Goal: Task Accomplishment & Management: Manage account settings

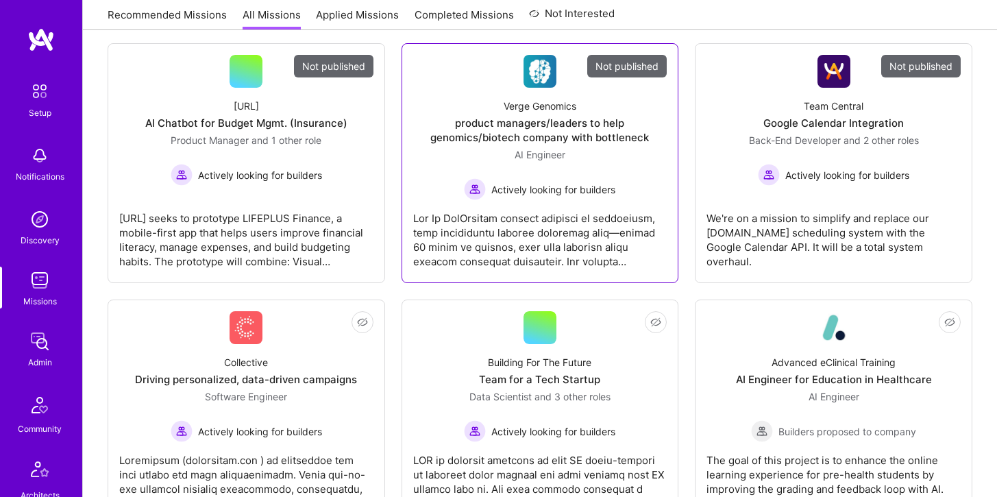
scroll to position [256, 0]
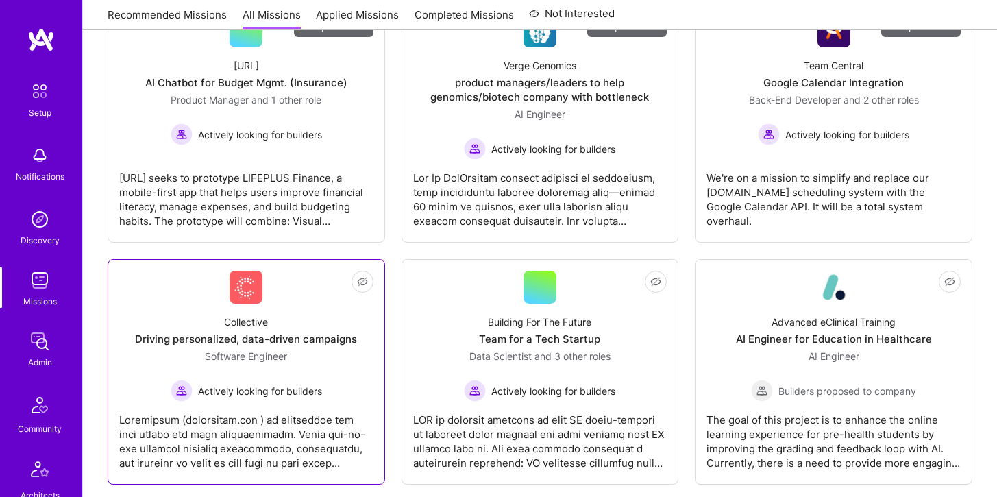
click at [293, 349] on div "Software Engineer Actively looking for builders" at bounding box center [246, 375] width 151 height 53
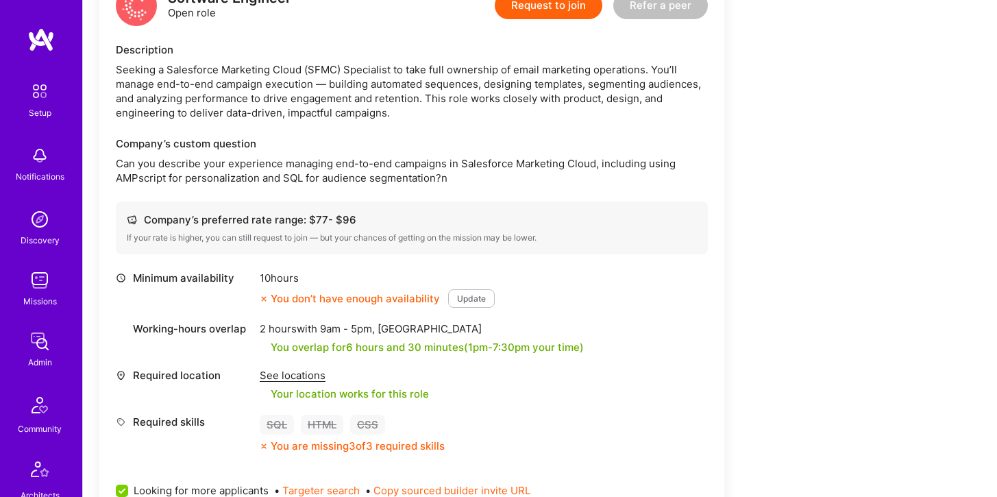
scroll to position [339, 0]
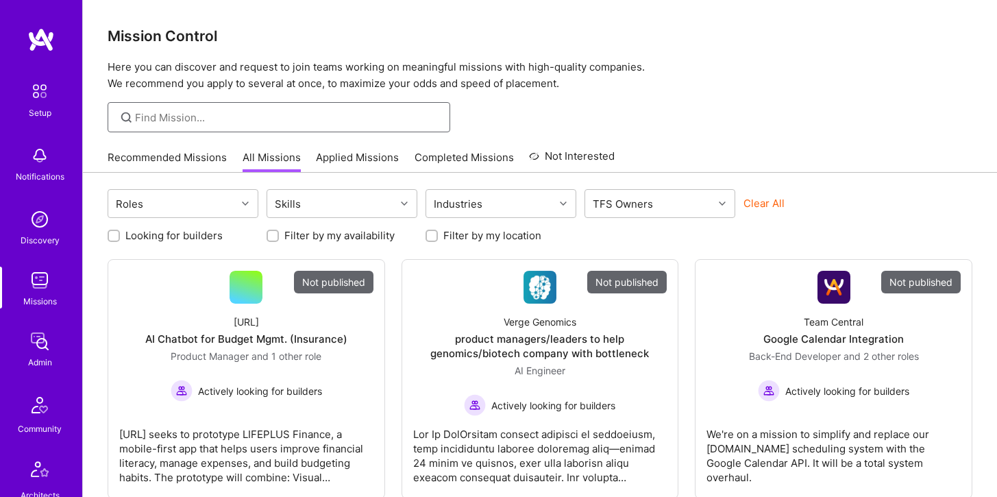
click at [188, 112] on input at bounding box center [287, 117] width 305 height 14
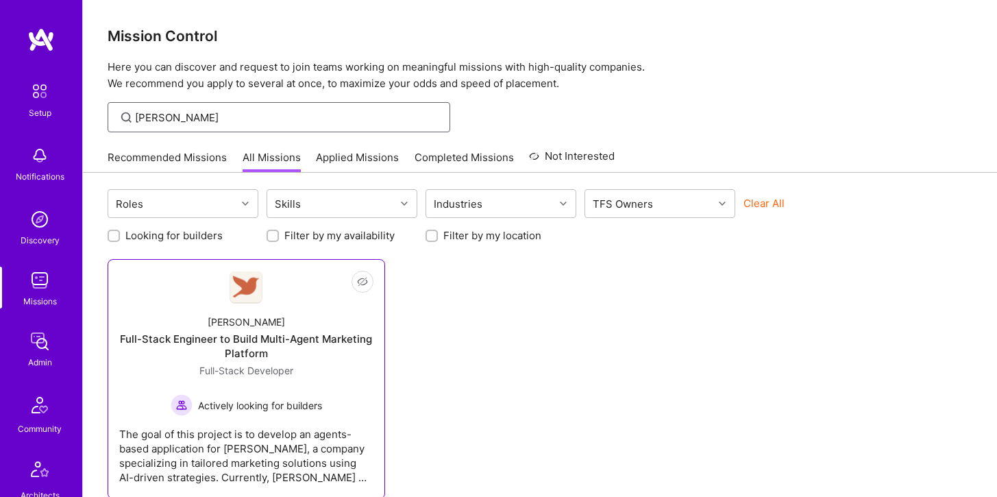
type input "Robyn"
click at [227, 303] on link "Not Interested Robynn AI Full-Stack Engineer to Build Multi-Agent Marketing Pla…" at bounding box center [246, 379] width 254 height 216
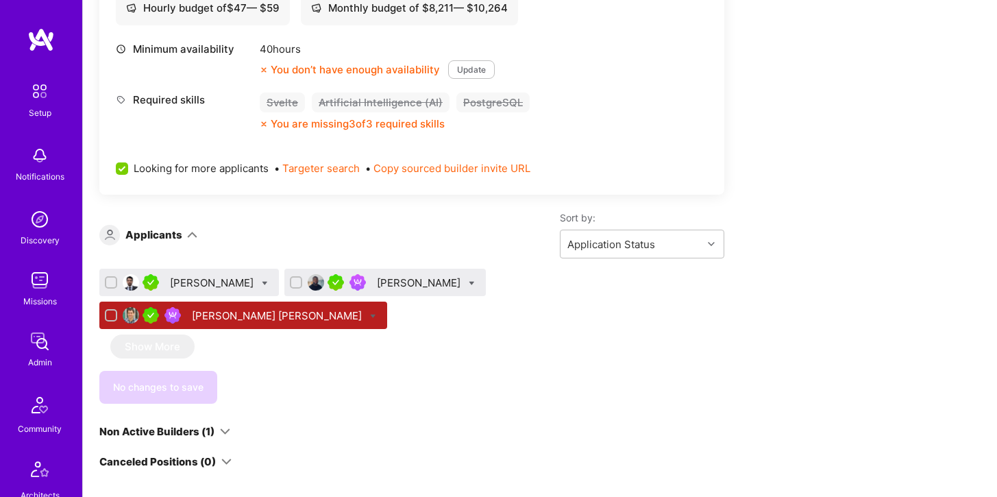
scroll to position [560, 0]
click at [209, 285] on div "[PERSON_NAME]" at bounding box center [213, 282] width 86 height 14
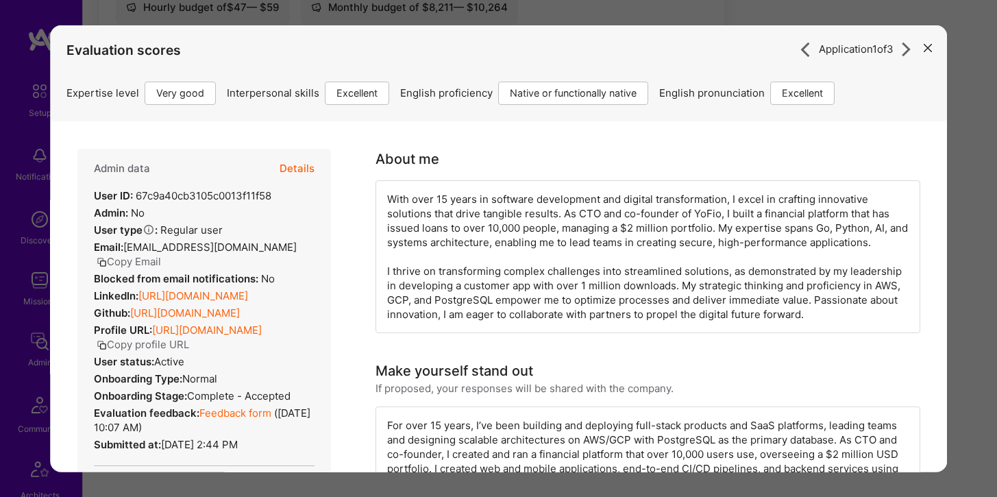
click at [295, 168] on button "Details" at bounding box center [297, 168] width 35 height 40
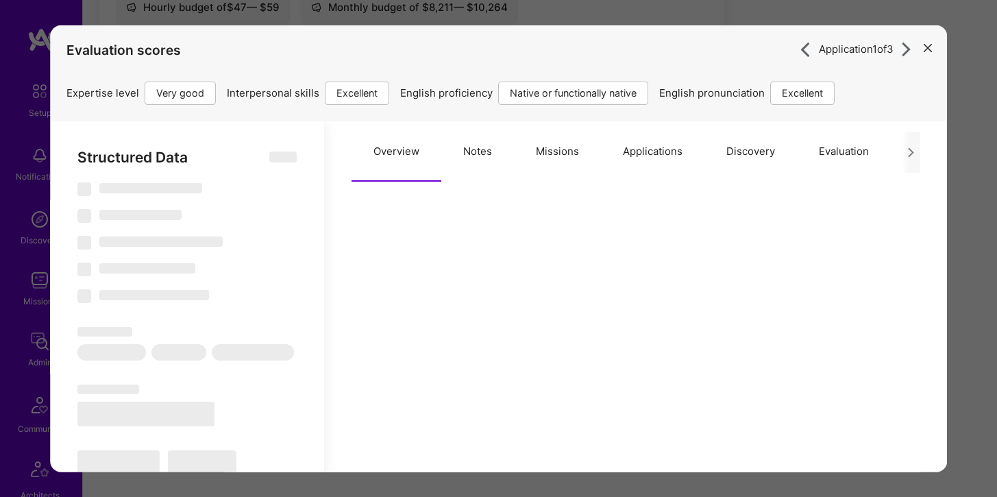
select select "Right Now"
select select "5"
select select "7"
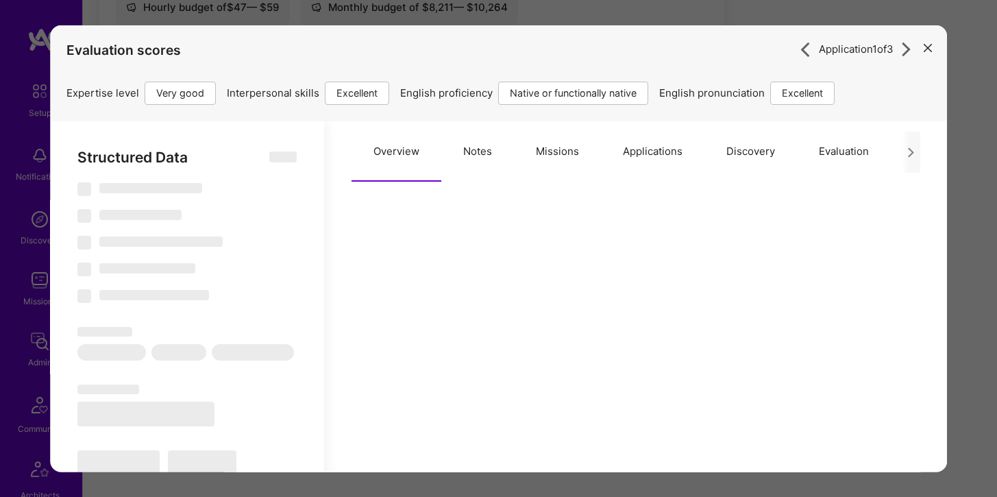
select select "MX"
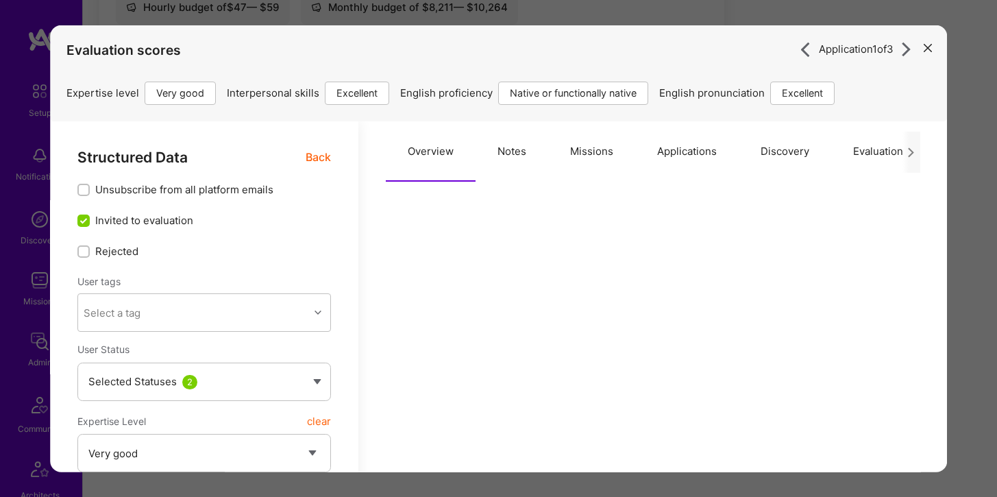
click at [599, 152] on button "Missions" at bounding box center [591, 151] width 87 height 60
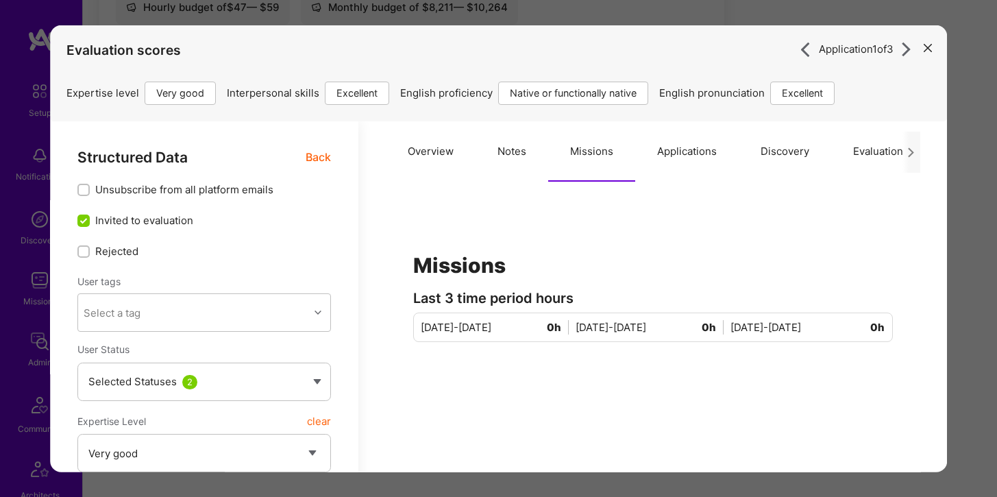
click at [677, 143] on button "Applications" at bounding box center [686, 151] width 103 height 60
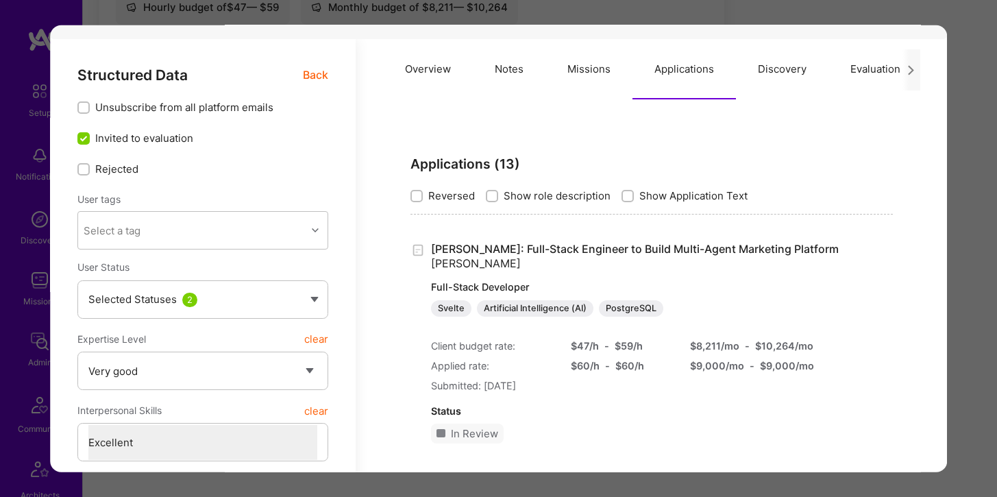
scroll to position [86, 0]
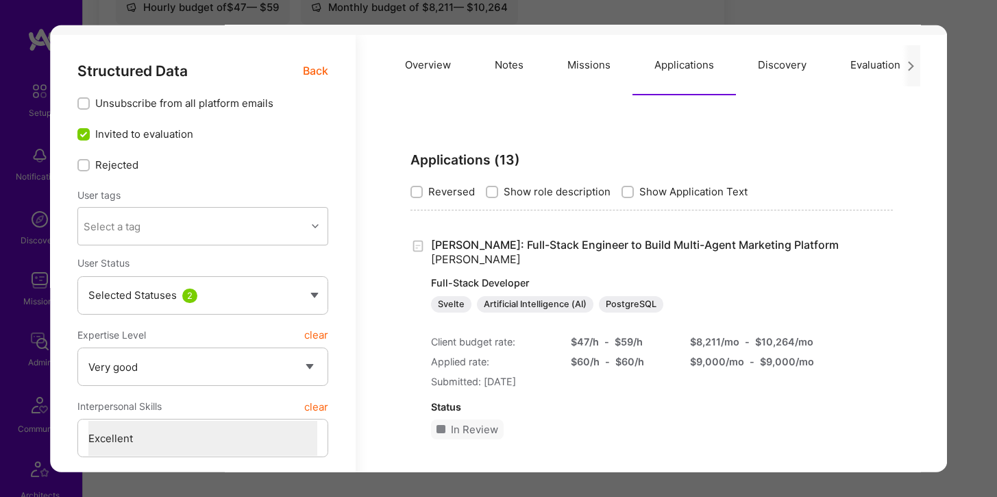
click at [826, 18] on div "Application 1 of 3 Evaluation scores Expertise level Very good Interpersonal sk…" at bounding box center [498, 248] width 997 height 497
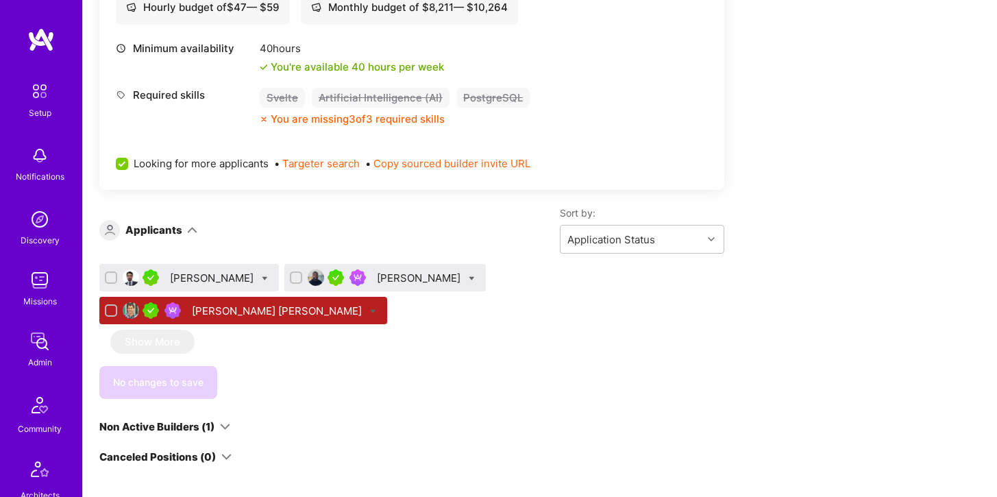
click at [217, 273] on div "[PERSON_NAME]" at bounding box center [213, 278] width 86 height 14
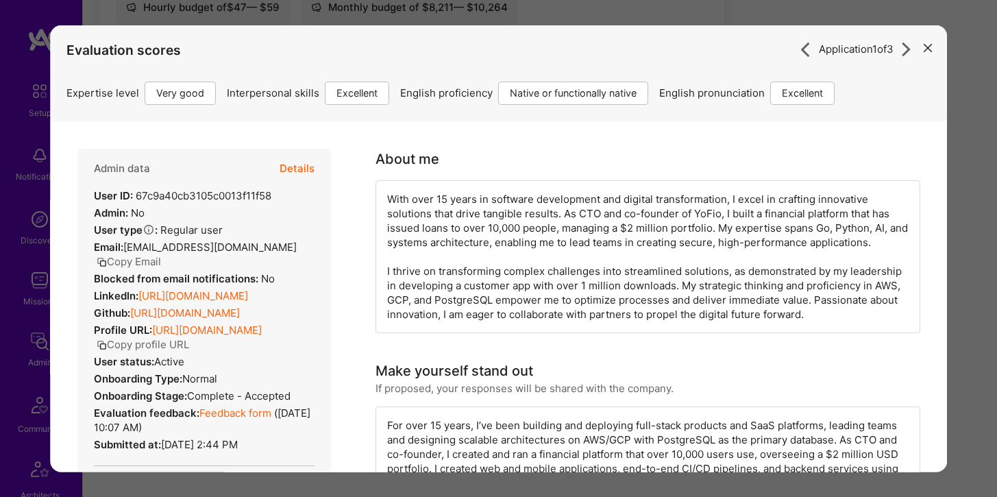
click at [225, 288] on link "https://linkedin.com/in/game013" at bounding box center [193, 294] width 110 height 13
click at [922, 47] on button "modal" at bounding box center [927, 47] width 16 height 23
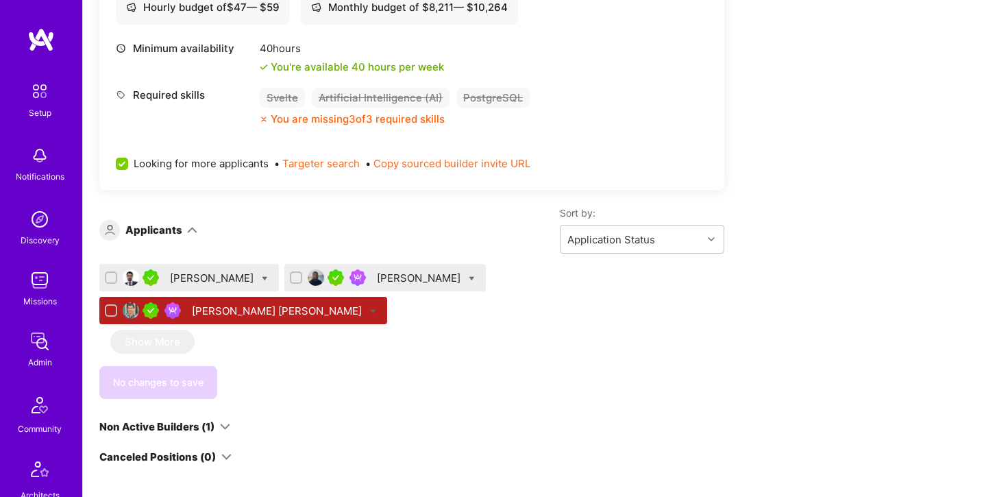
click at [240, 282] on div "[PERSON_NAME]" at bounding box center [213, 278] width 86 height 14
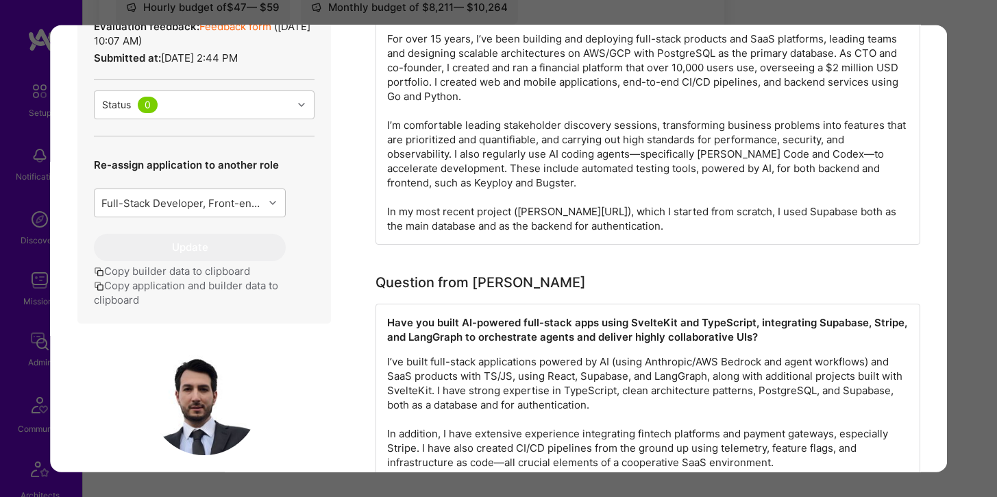
scroll to position [128, 0]
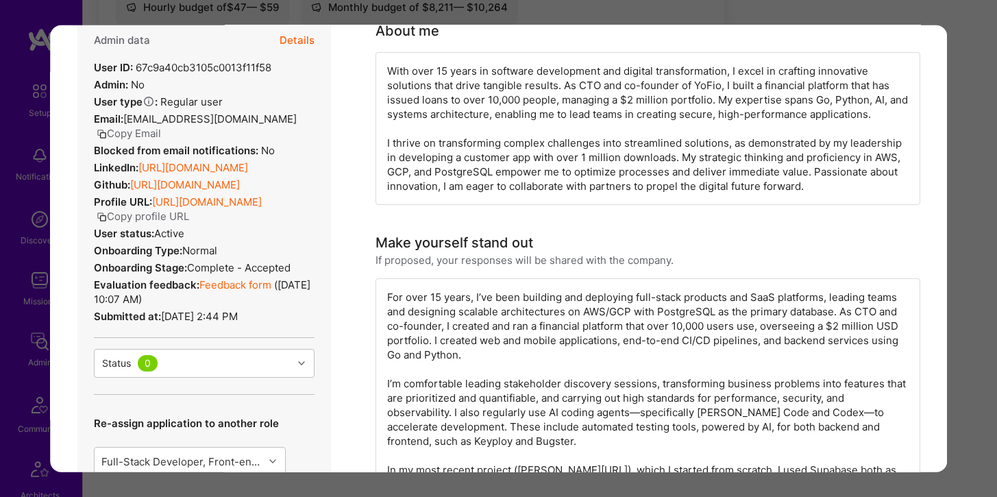
click at [976, 12] on div "Application 1 of 3 Evaluation scores Expertise level Very good Interpersonal sk…" at bounding box center [498, 248] width 997 height 497
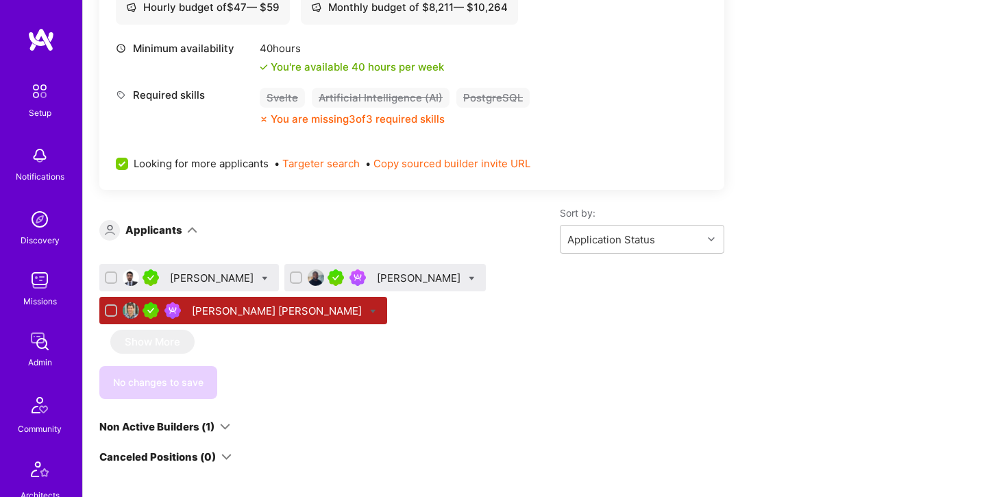
click at [208, 272] on div "[PERSON_NAME]" at bounding box center [213, 278] width 86 height 14
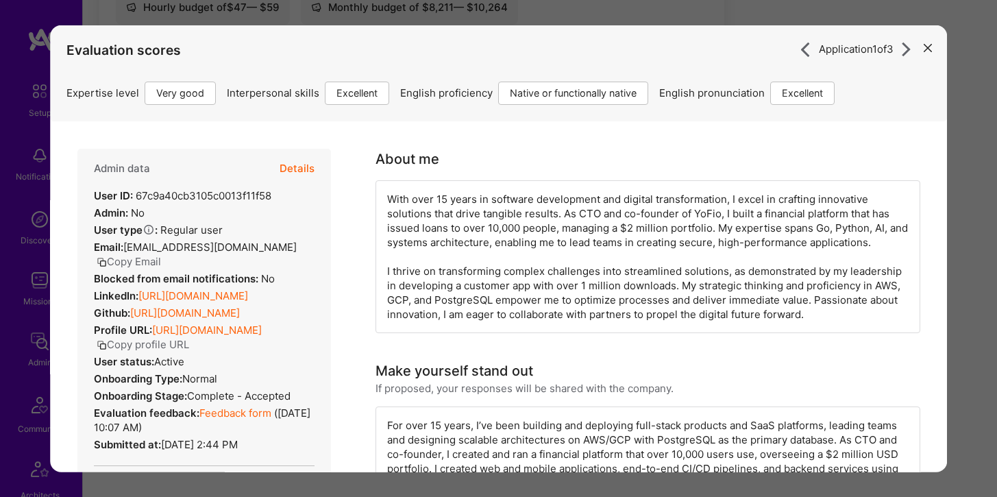
click at [296, 166] on button "Details" at bounding box center [297, 168] width 35 height 40
type textarea "x"
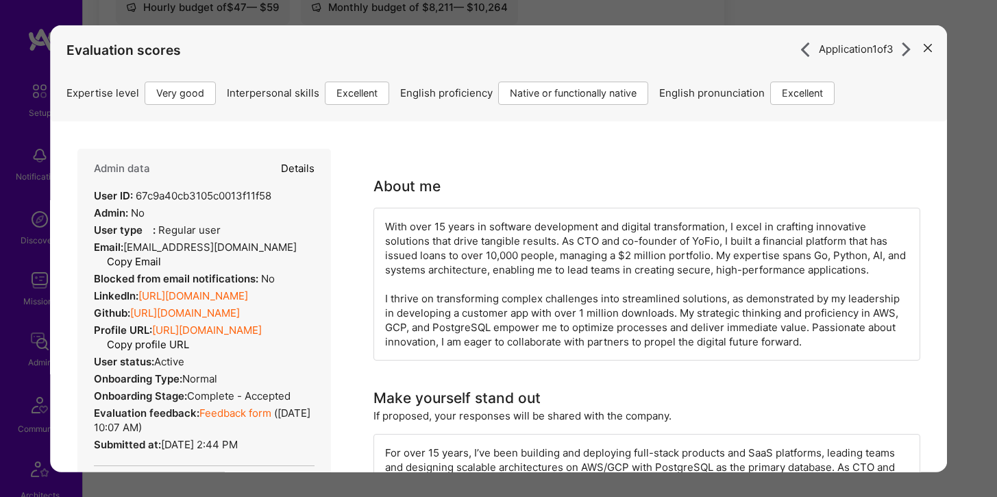
select select "5"
select select "7"
select select "MX"
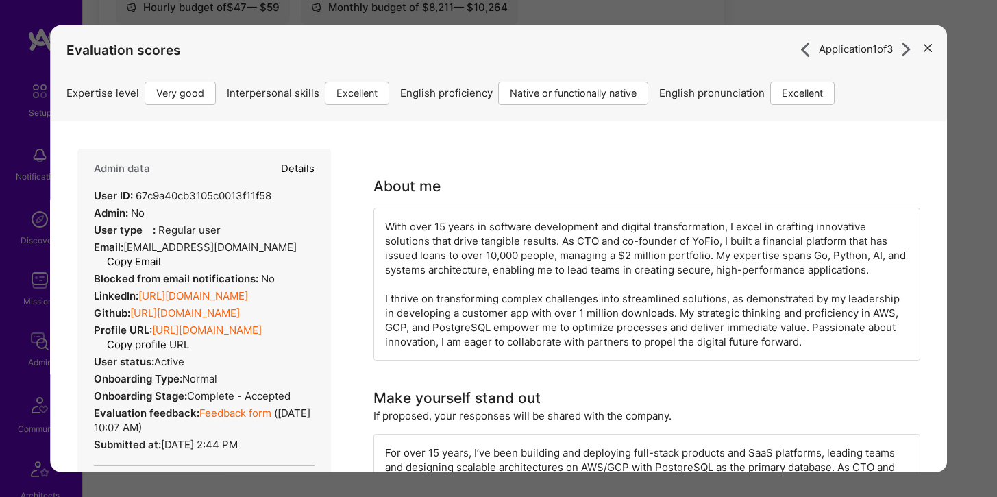
select select "Right Now"
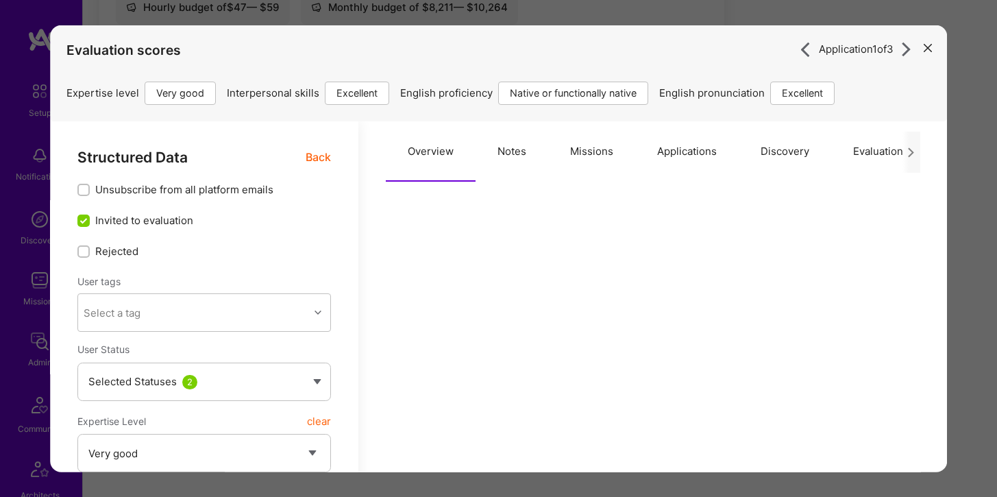
click at [675, 156] on button "Applications" at bounding box center [686, 151] width 103 height 60
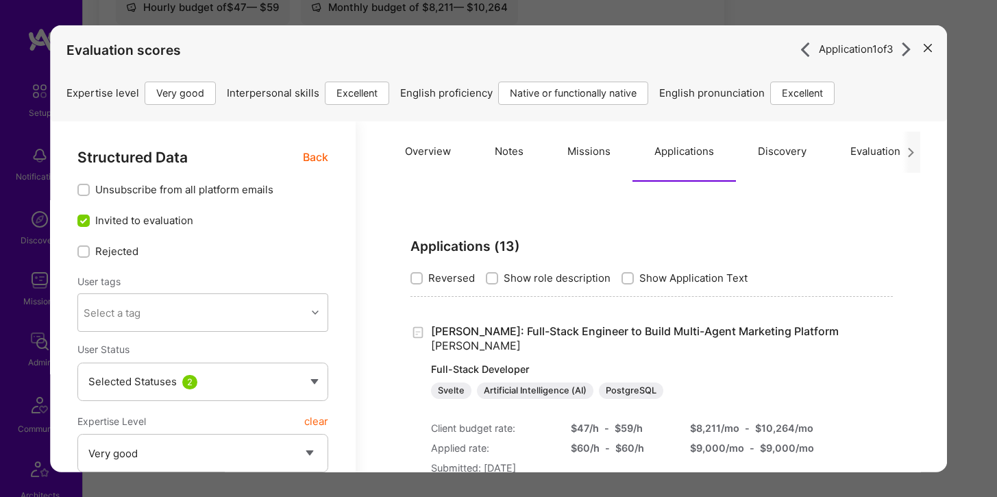
click at [927, 53] on button "modal" at bounding box center [927, 47] width 16 height 23
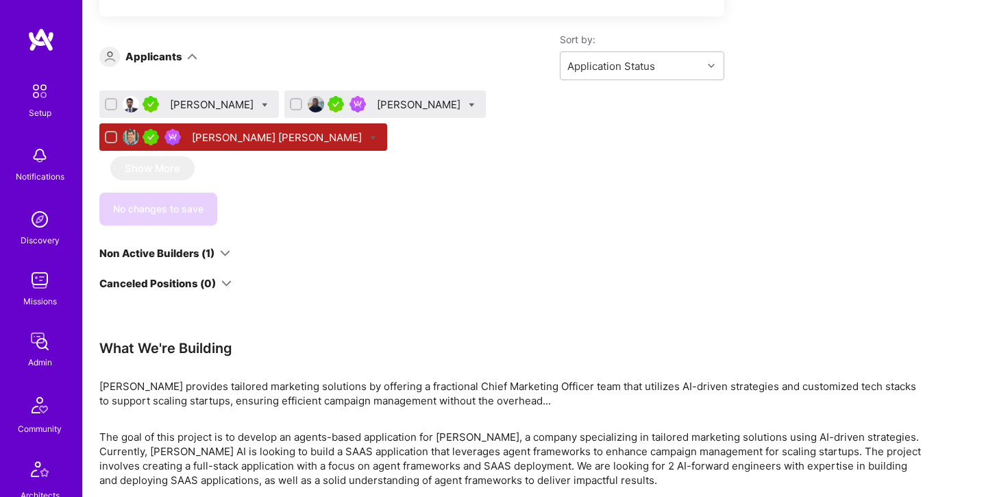
scroll to position [457, 0]
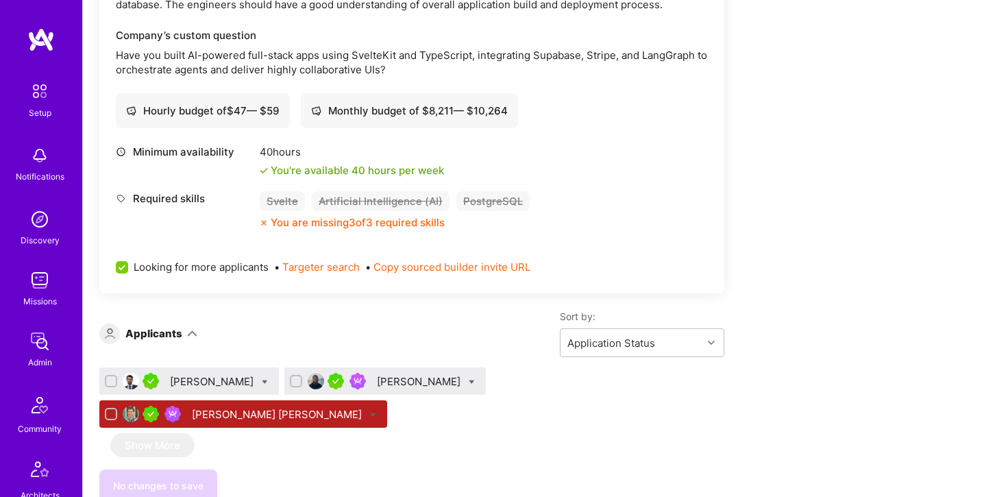
click at [227, 383] on div "[PERSON_NAME]" at bounding box center [213, 381] width 86 height 14
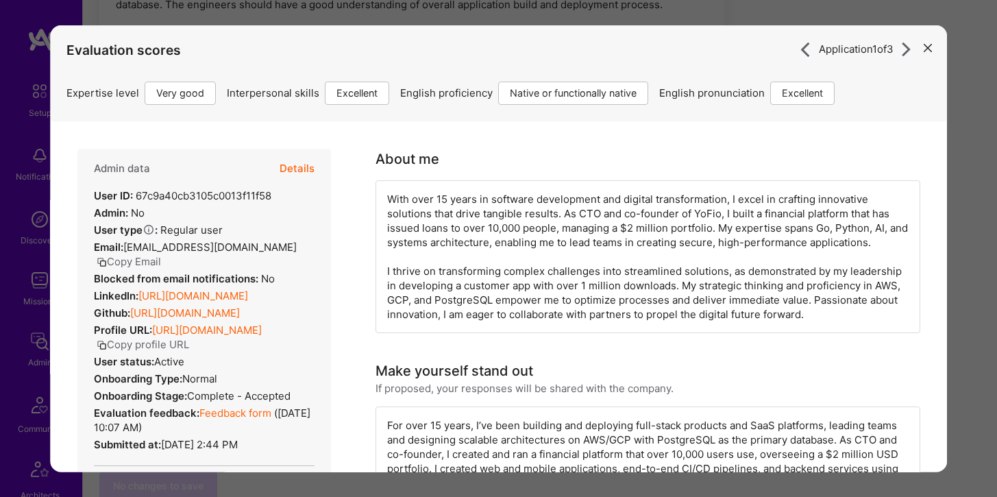
click at [928, 50] on icon "modal" at bounding box center [927, 48] width 8 height 8
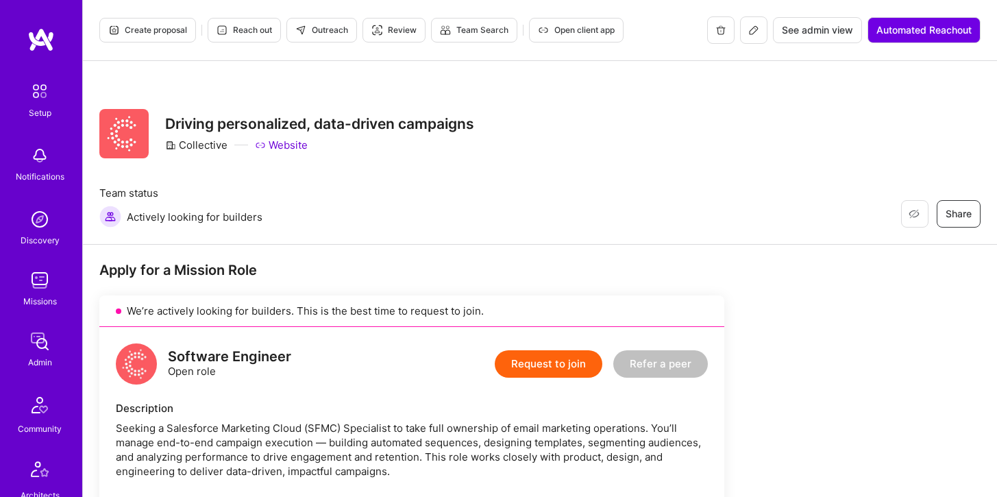
click at [754, 31] on icon at bounding box center [753, 30] width 11 height 11
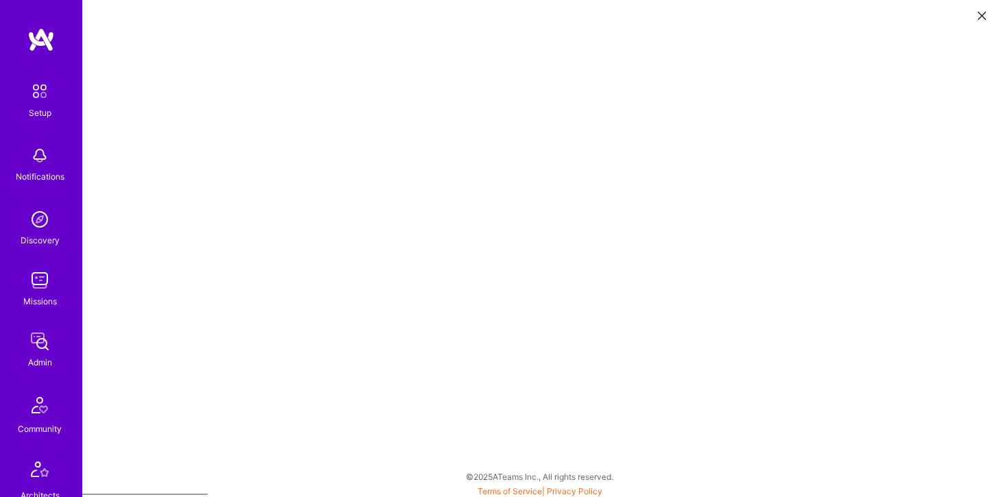
scroll to position [3, 0]
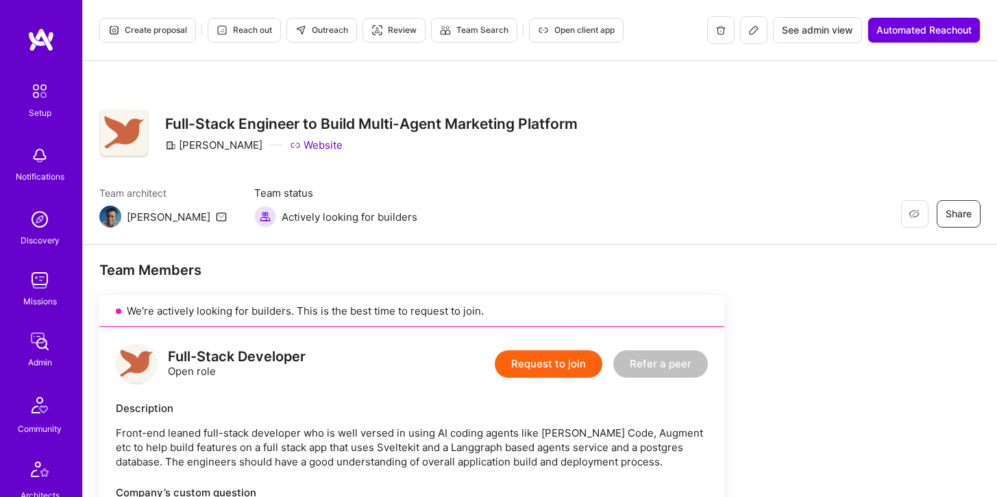
scroll to position [707, 0]
click at [43, 277] on img at bounding box center [39, 279] width 27 height 27
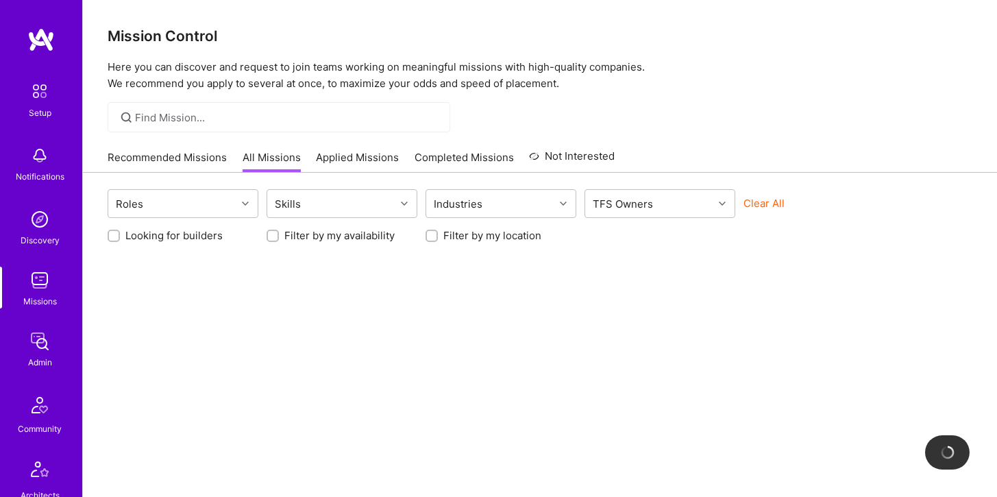
click at [188, 109] on div at bounding box center [279, 117] width 343 height 30
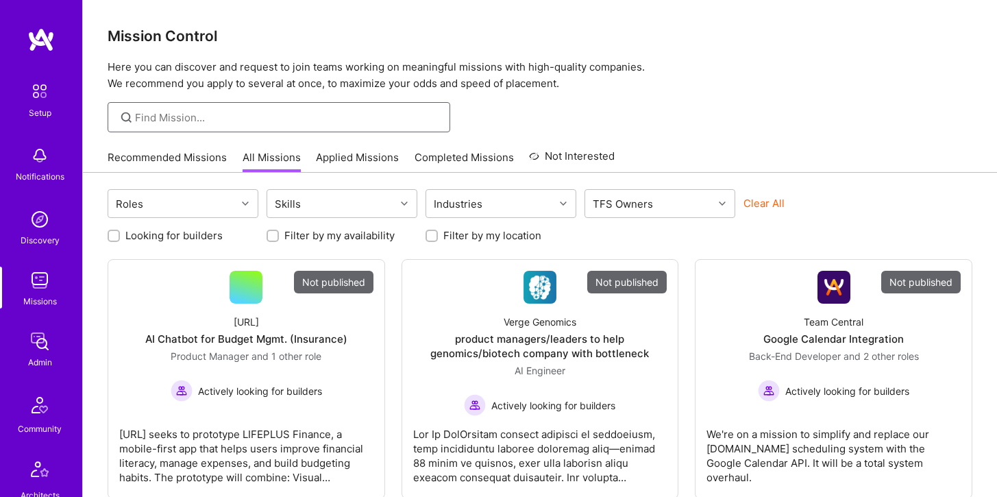
click at [179, 114] on input at bounding box center [287, 117] width 305 height 14
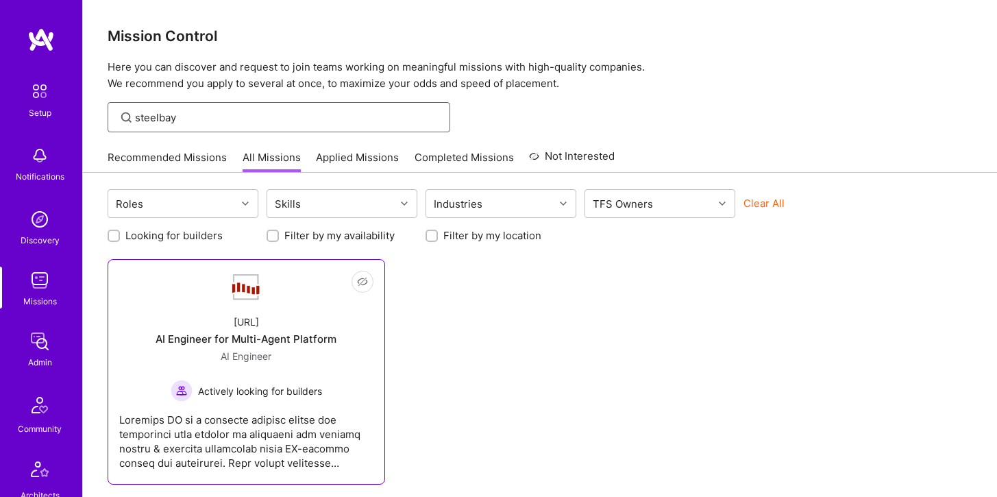
type input "steelbay"
click at [223, 311] on div "Steelbay.ai AI Engineer for Multi-Agent Platform AI Engineer Actively looking f…" at bounding box center [246, 352] width 254 height 98
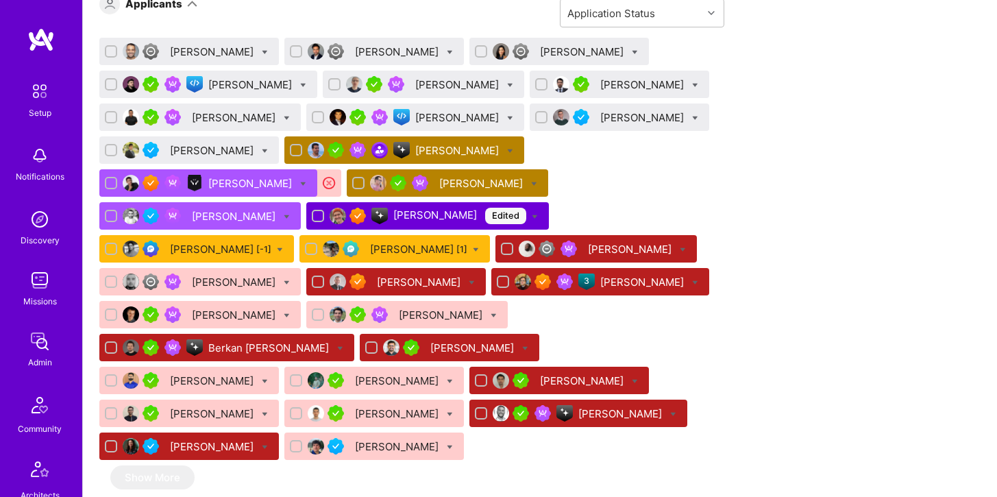
scroll to position [943, 0]
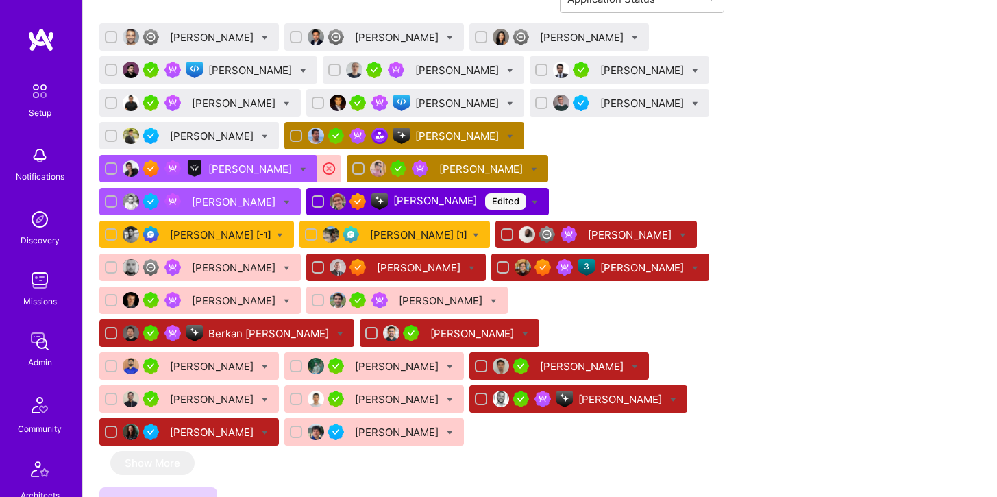
click at [377, 275] on div "[PERSON_NAME]" at bounding box center [420, 267] width 86 height 14
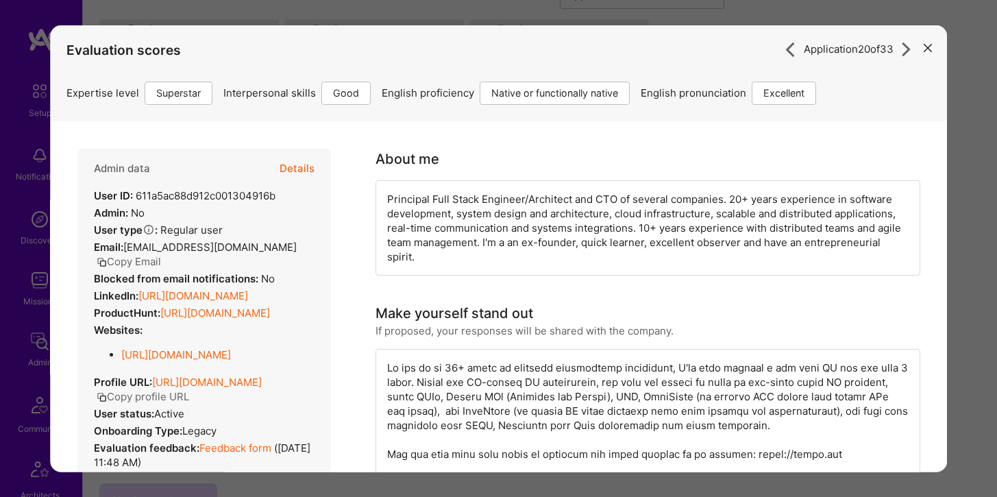
scroll to position [939, 0]
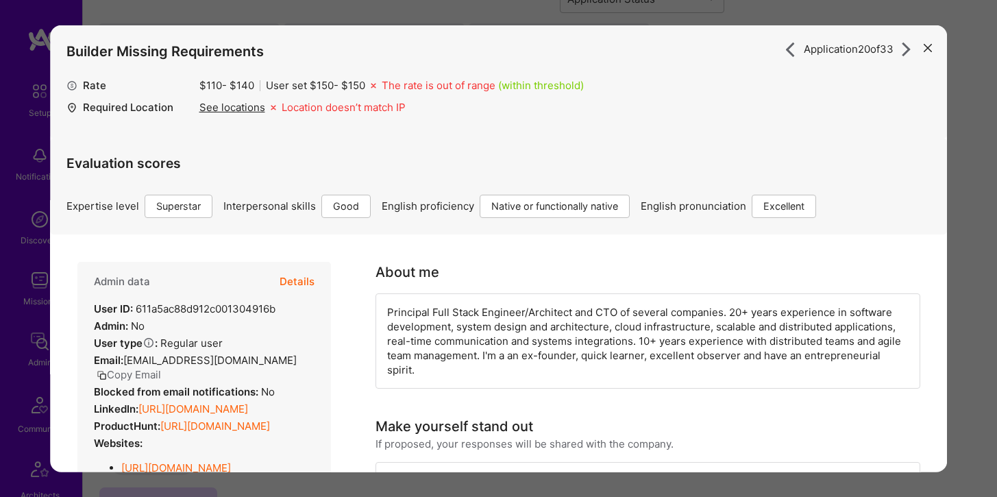
click at [285, 278] on button "Details" at bounding box center [297, 282] width 35 height 40
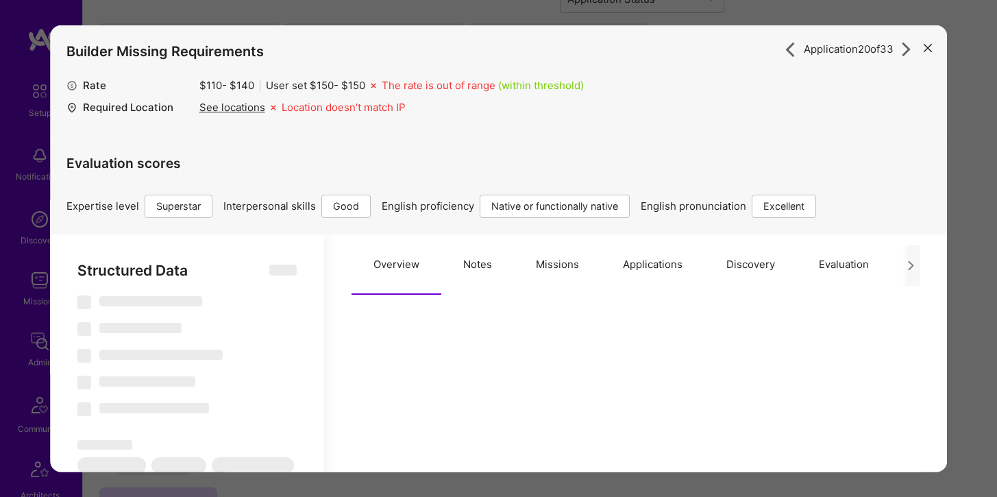
scroll to position [18, 0]
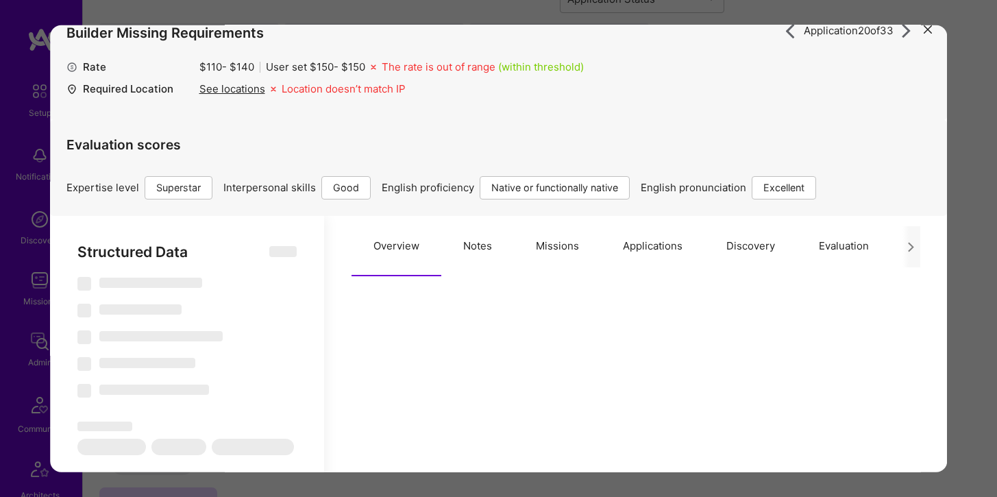
select select "Right Now"
select select "7"
select select "4"
select select "7"
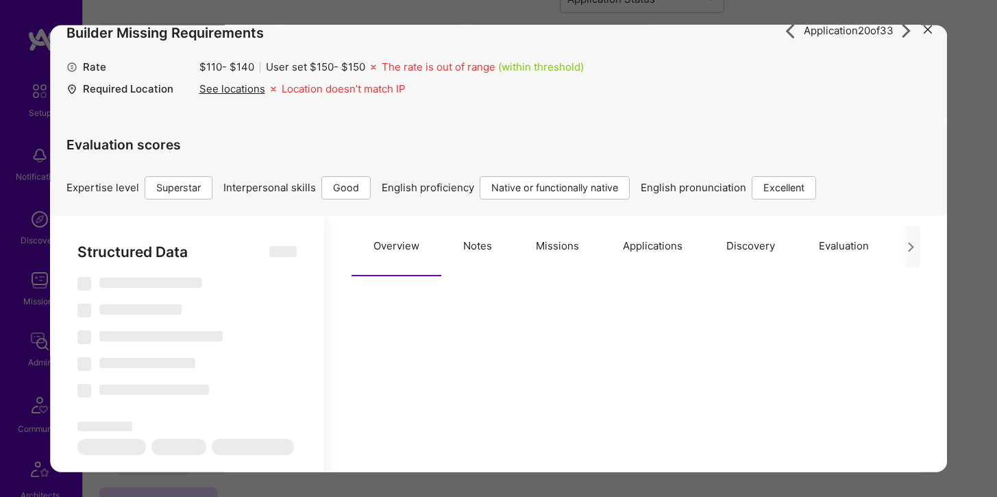
select select "SI"
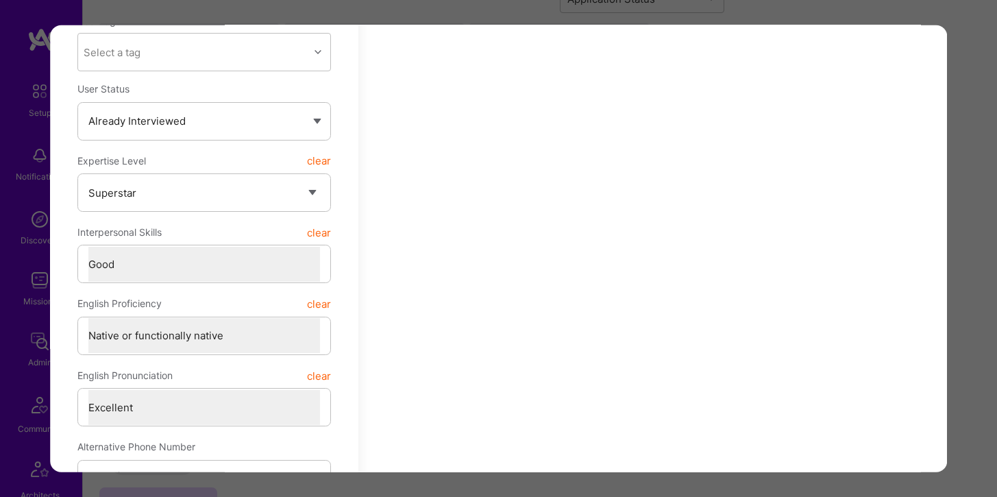
scroll to position [0, 0]
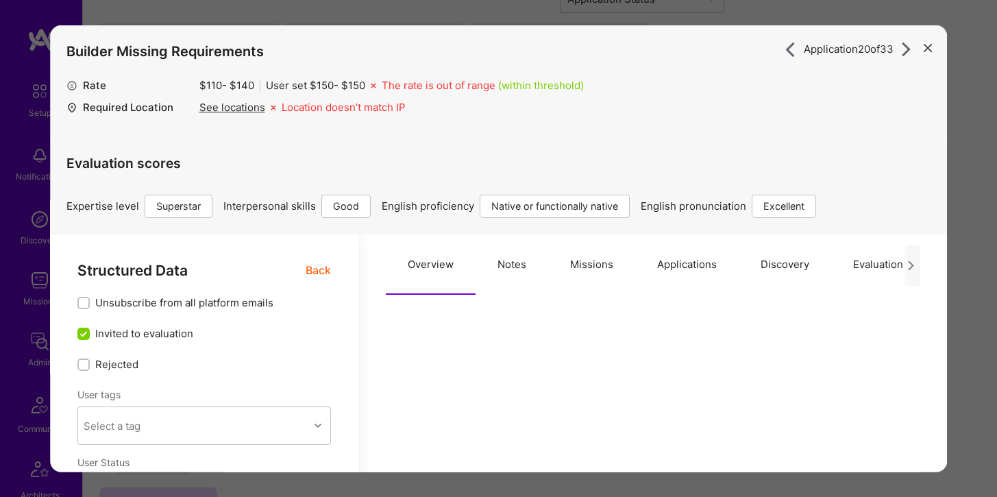
click at [678, 262] on button "Applications" at bounding box center [686, 264] width 103 height 60
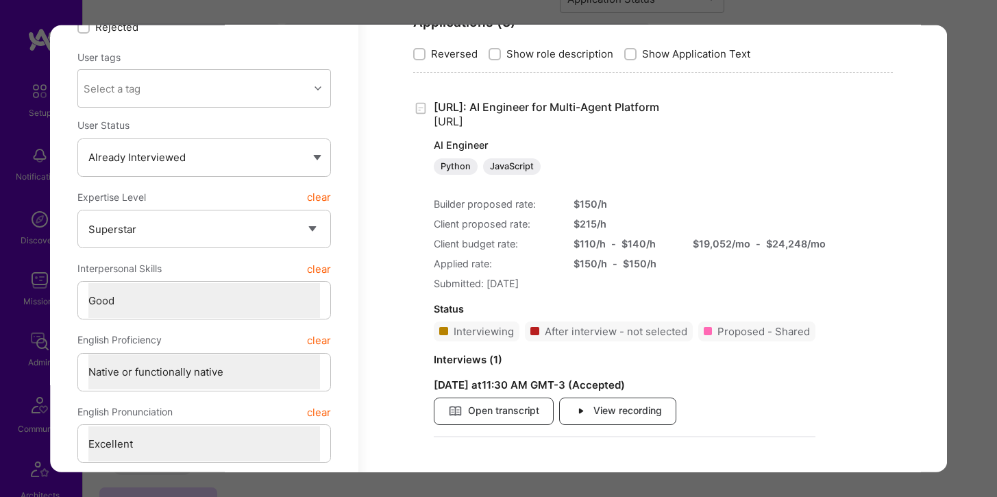
scroll to position [338, 0]
click at [517, 411] on span "Open transcript" at bounding box center [493, 408] width 91 height 15
click at [778, 5] on div "Application 20 of 33 Builder Missing Requirements Rate $ 110 - $ 140 User set $…" at bounding box center [498, 248] width 997 height 497
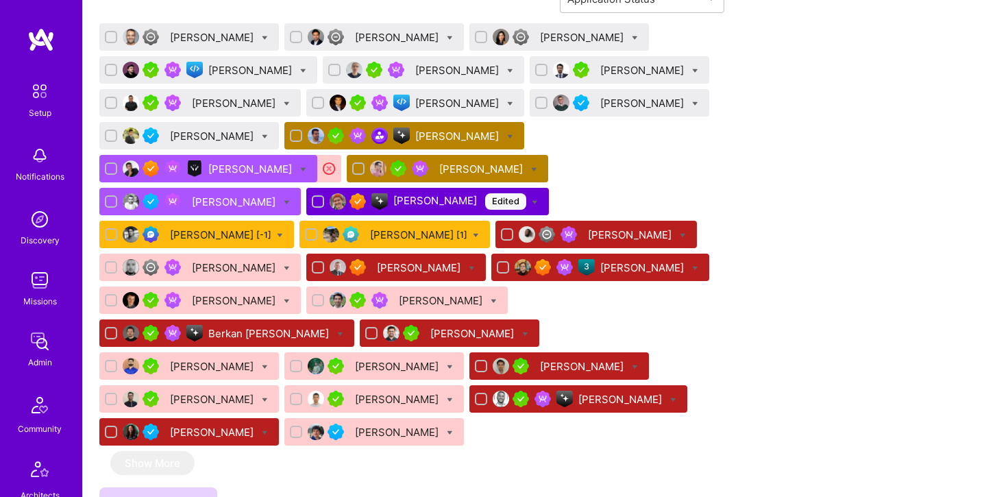
click at [600, 275] on div "[PERSON_NAME]" at bounding box center [643, 267] width 86 height 14
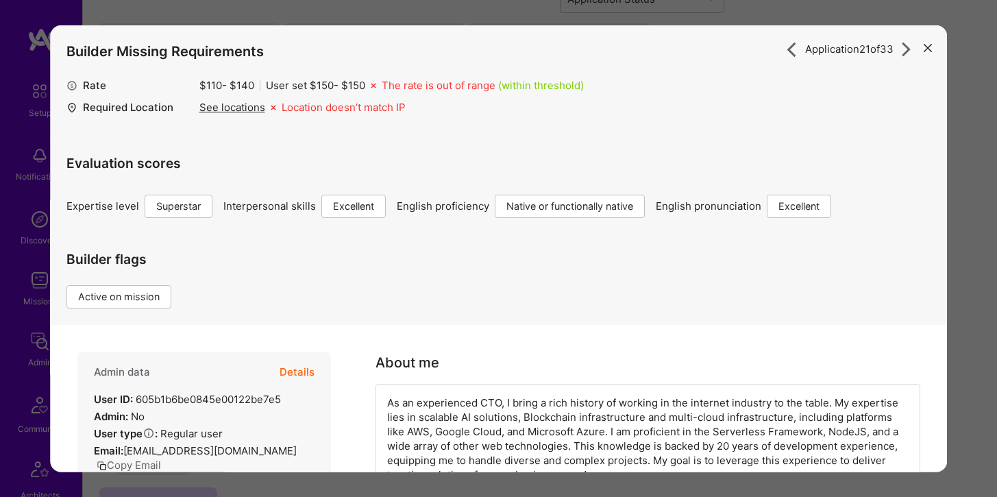
click at [294, 367] on button "Details" at bounding box center [297, 372] width 35 height 40
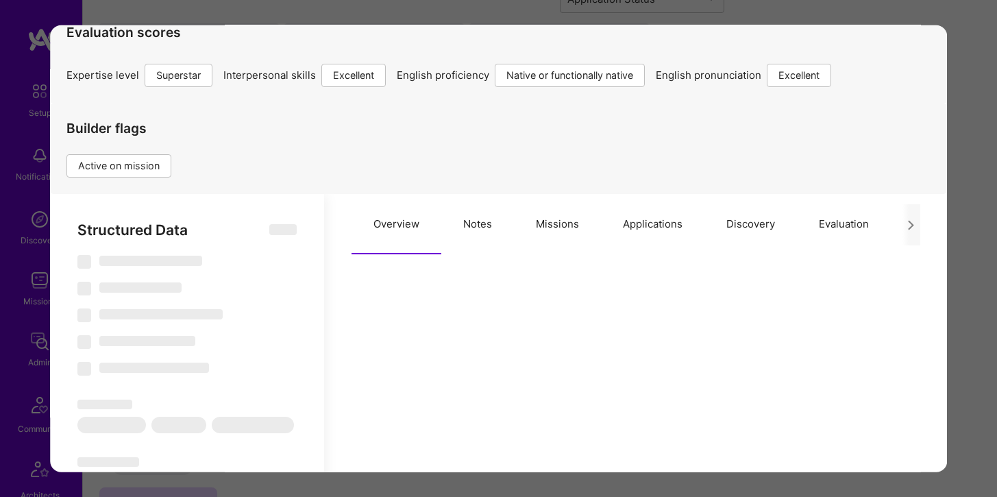
scroll to position [189, 0]
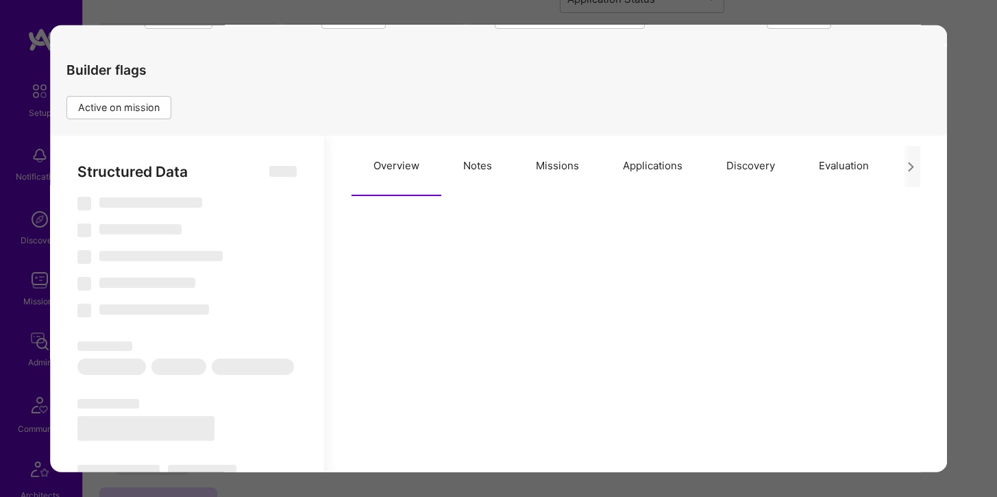
click at [632, 170] on button "Applications" at bounding box center [652, 166] width 103 height 60
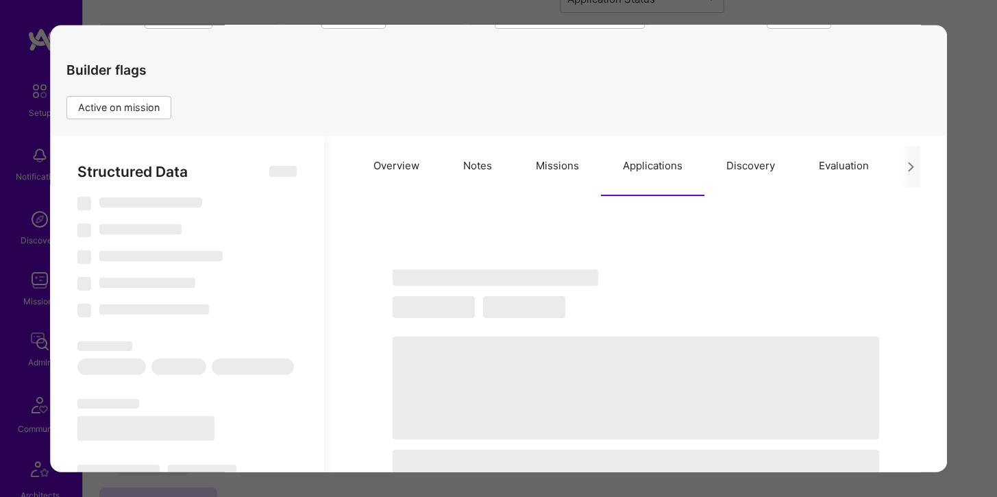
click at [564, 165] on button "Missions" at bounding box center [557, 166] width 87 height 60
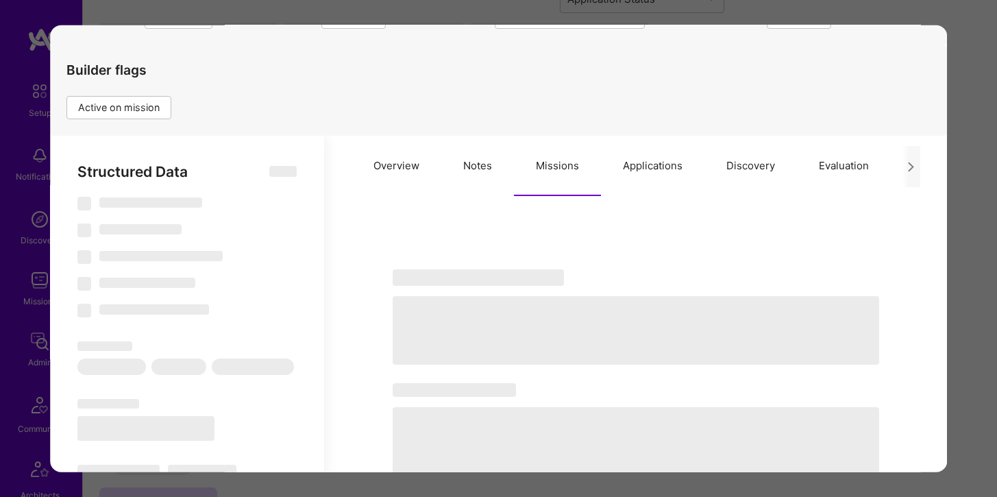
click at [647, 169] on button "Applications" at bounding box center [652, 166] width 103 height 60
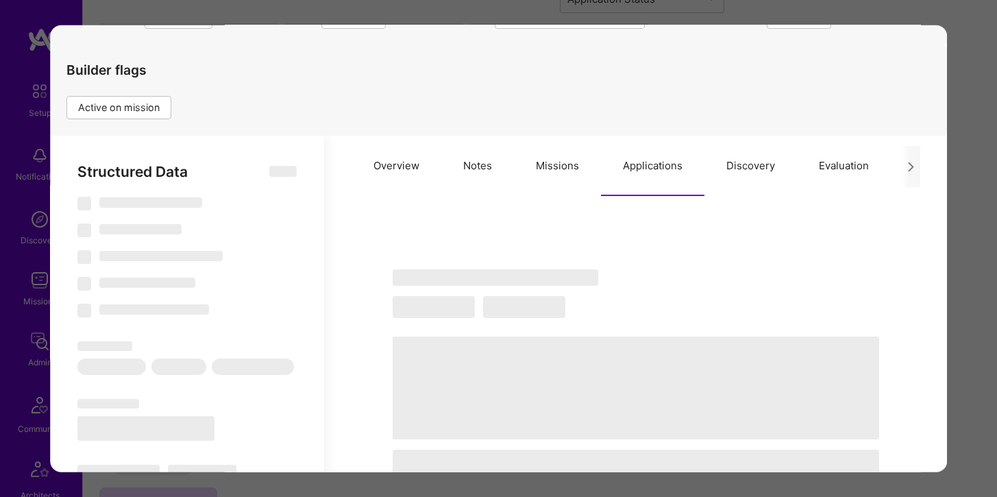
type textarea "x"
select select "Right Now"
select select "7"
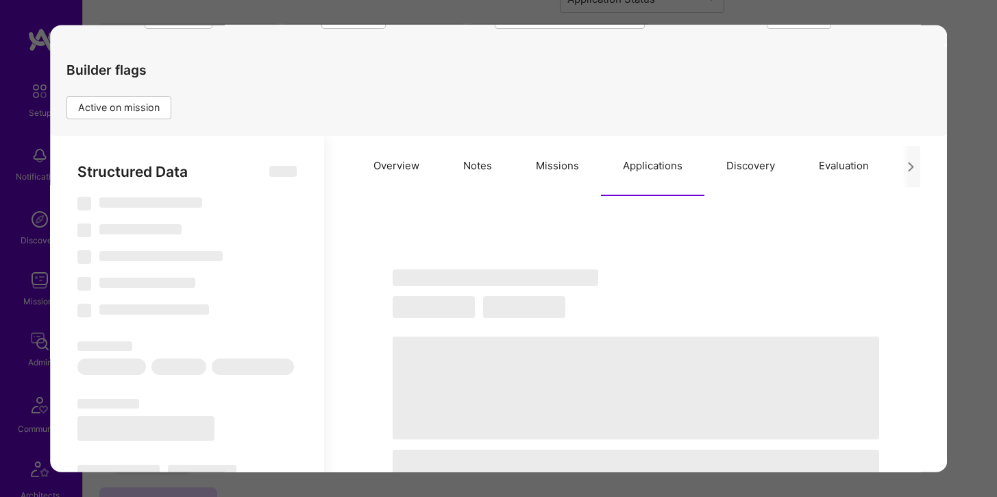
select select "7"
select select "US"
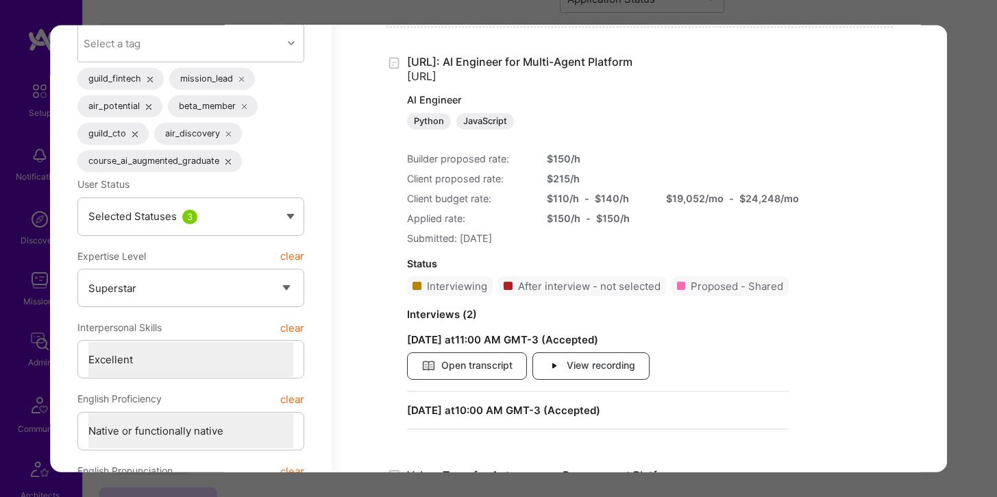
scroll to position [477, 0]
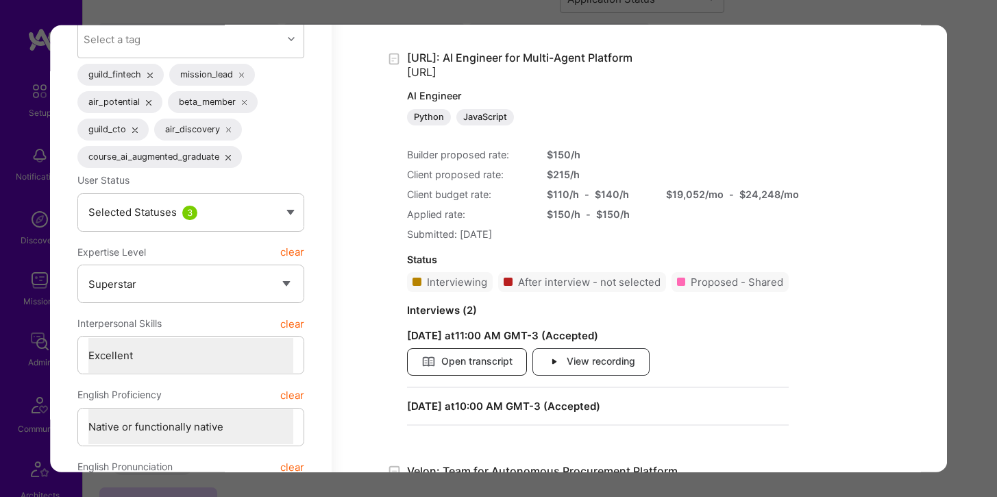
click at [510, 362] on span "Open transcript" at bounding box center [466, 360] width 91 height 15
click at [442, 14] on div "Application 21 of 33 Builder Missing Requirements Rate $ 110 - $ 140 User set $…" at bounding box center [498, 248] width 997 height 497
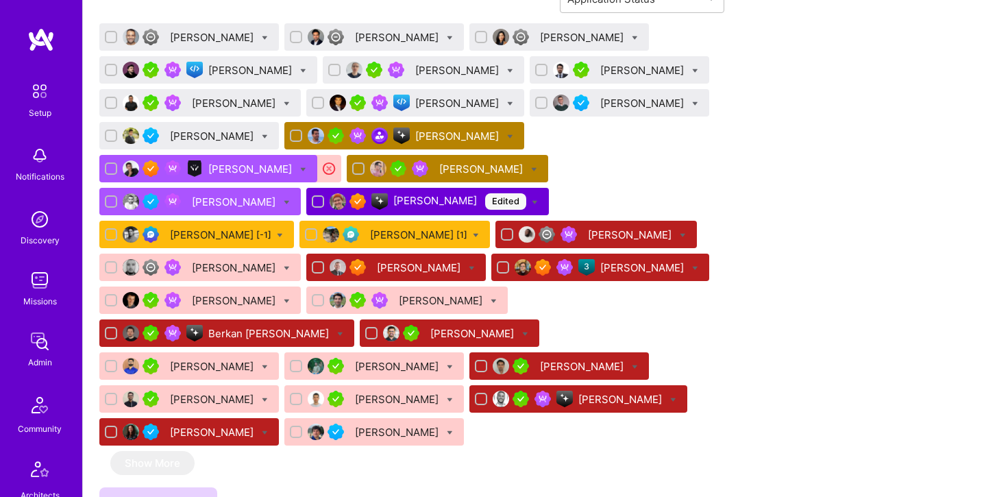
click at [596, 399] on div "[PERSON_NAME]" at bounding box center [621, 399] width 86 height 14
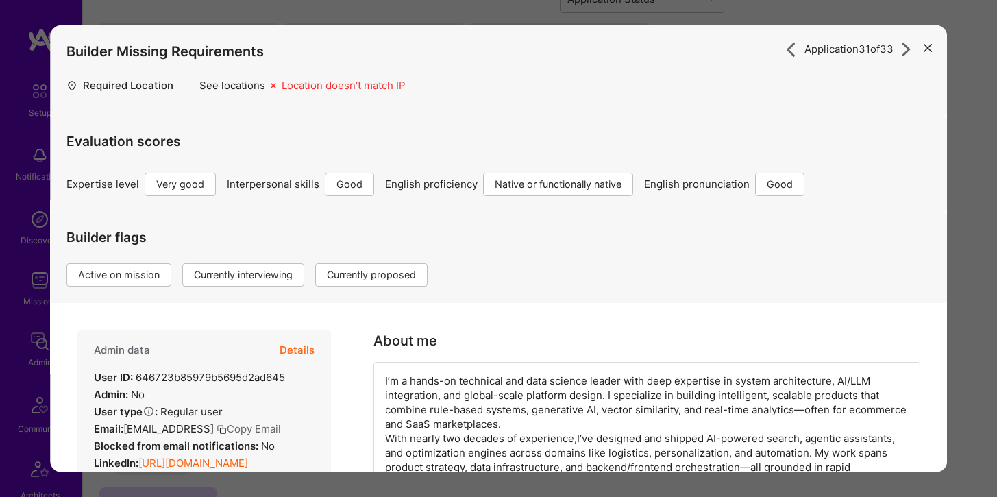
click at [295, 347] on button "Details" at bounding box center [297, 350] width 35 height 40
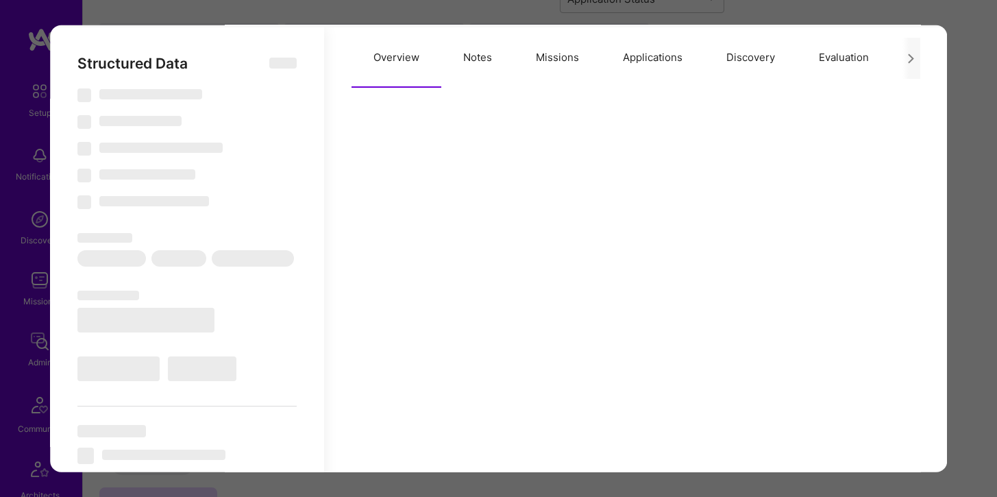
scroll to position [307, 0]
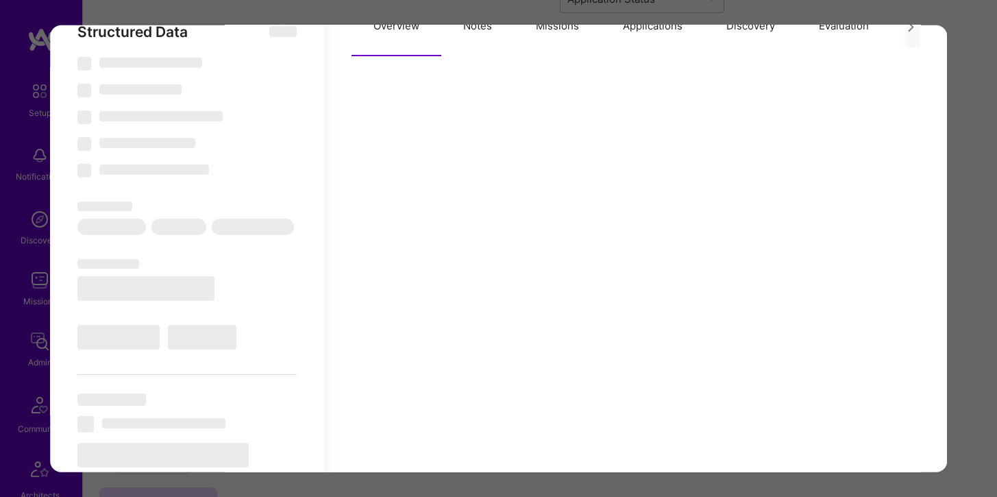
click at [638, 29] on button "Applications" at bounding box center [652, 26] width 103 height 60
type textarea "x"
select select "Right Now"
select select "5"
select select "4"
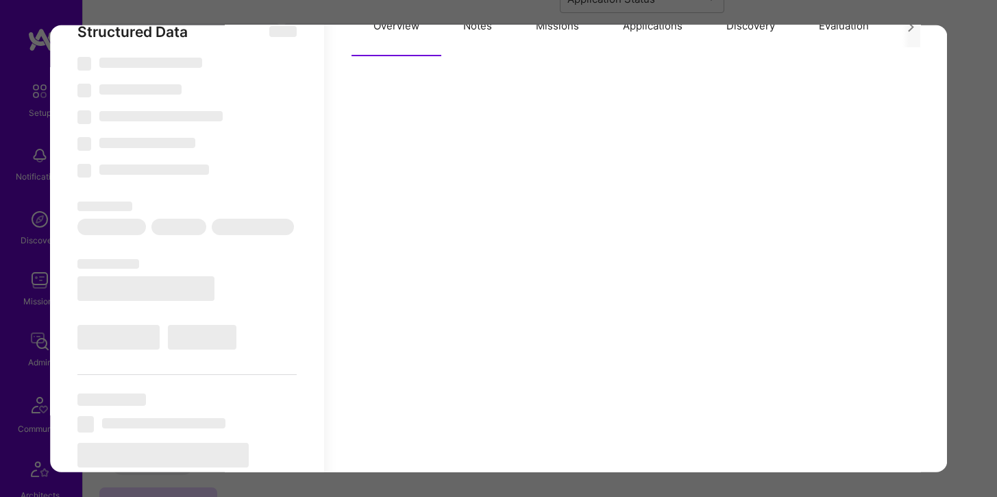
select select "7"
select select "6"
select select "US"
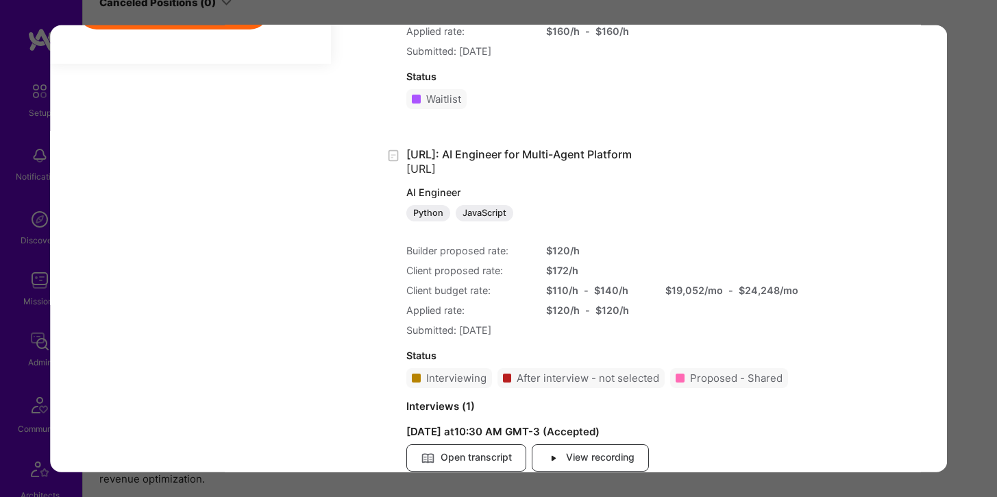
scroll to position [1660, 0]
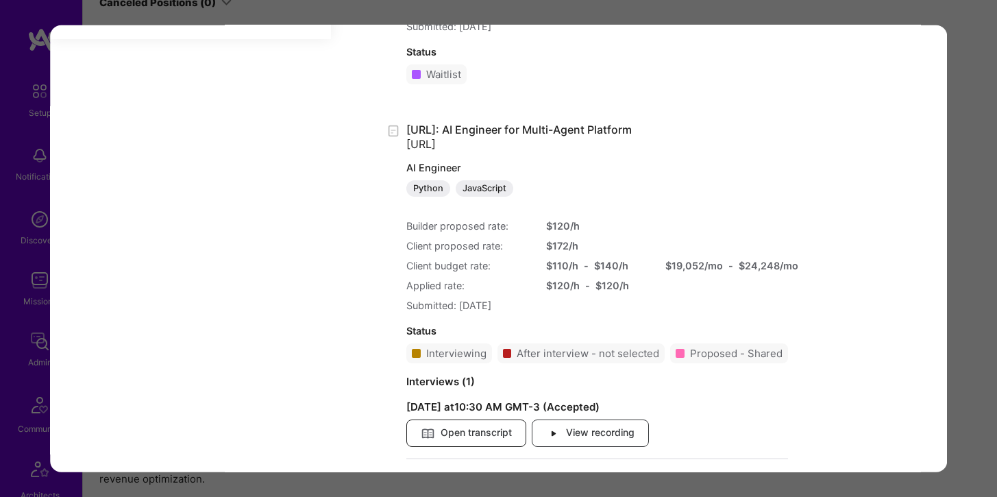
click at [484, 436] on span "Open transcript" at bounding box center [466, 432] width 91 height 15
click at [317, 14] on div "Application 31 of 33 Builder Missing Requirements Required Location See locatio…" at bounding box center [498, 248] width 997 height 497
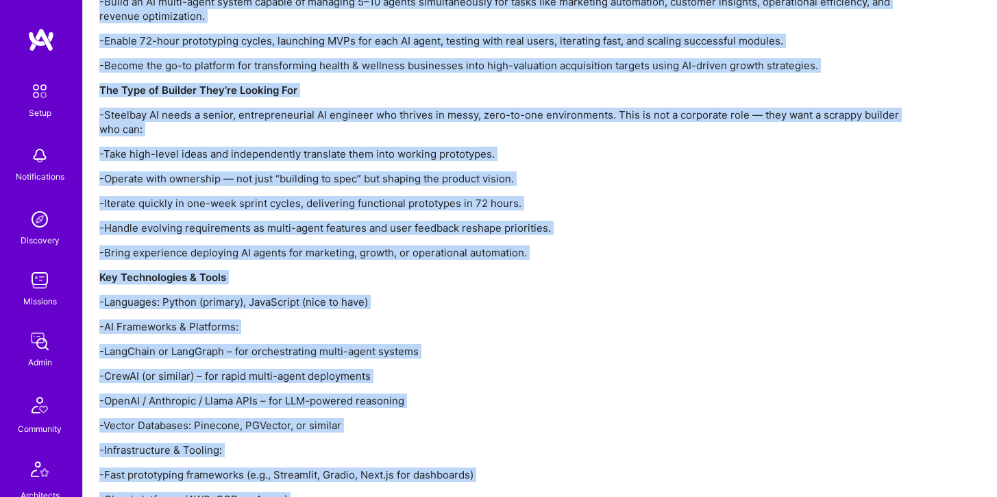
scroll to position [2202, 0]
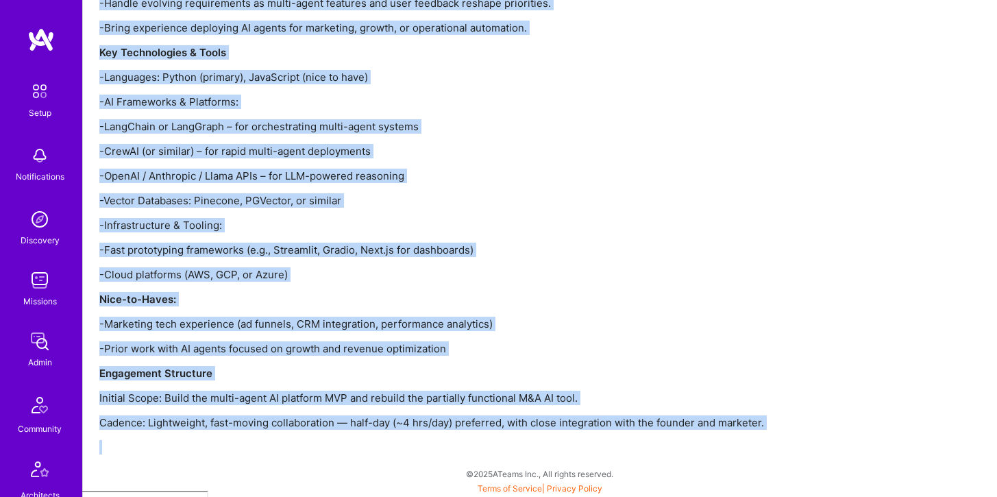
drag, startPoint x: 100, startPoint y: 110, endPoint x: 777, endPoint y: 437, distance: 751.6
copy div "What We're Building Steelbay AI is a boutique private equity and technology fir…"
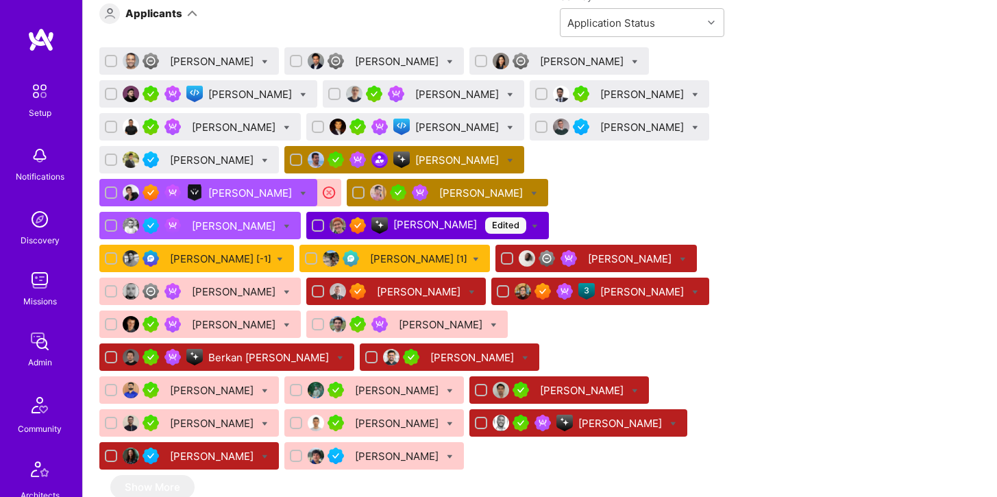
scroll to position [928, 0]
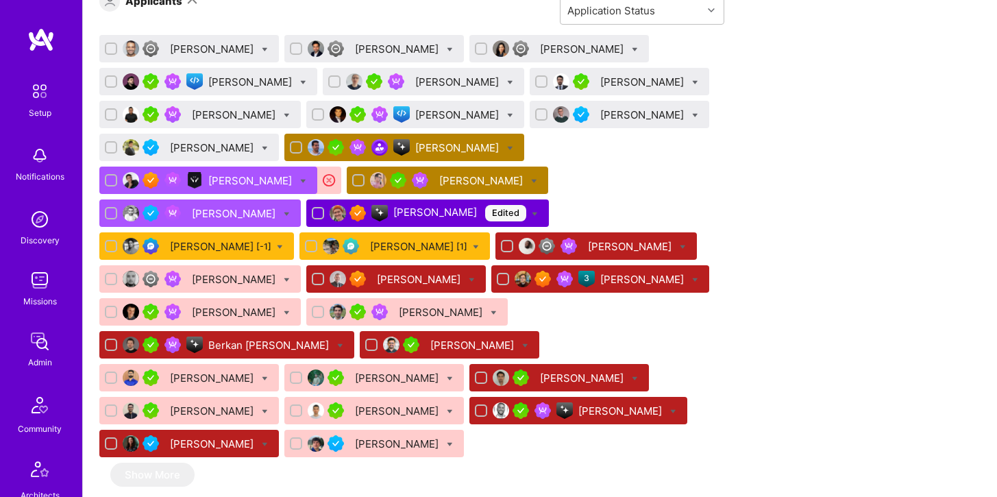
click at [578, 412] on div "[PERSON_NAME]" at bounding box center [578, 410] width 218 height 27
click at [601, 410] on div "[PERSON_NAME]" at bounding box center [621, 411] width 86 height 14
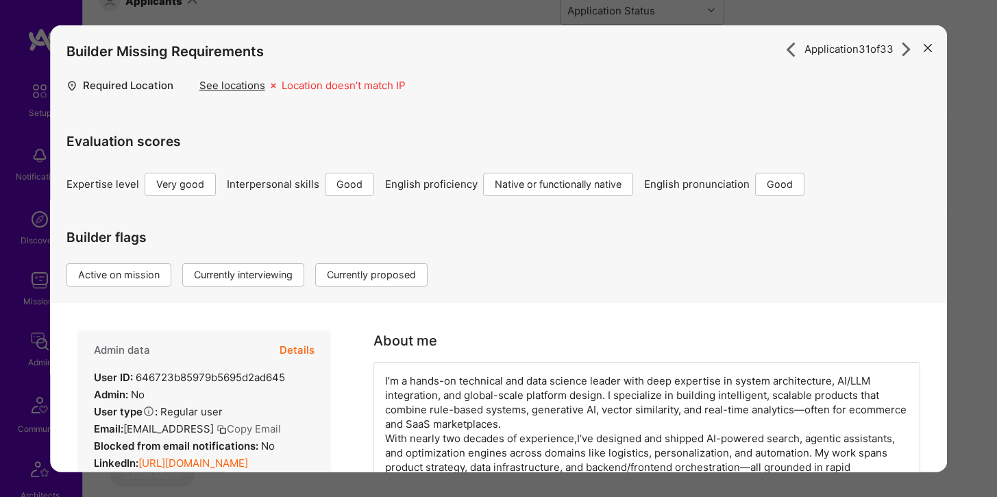
click at [303, 346] on button "Details" at bounding box center [297, 350] width 35 height 40
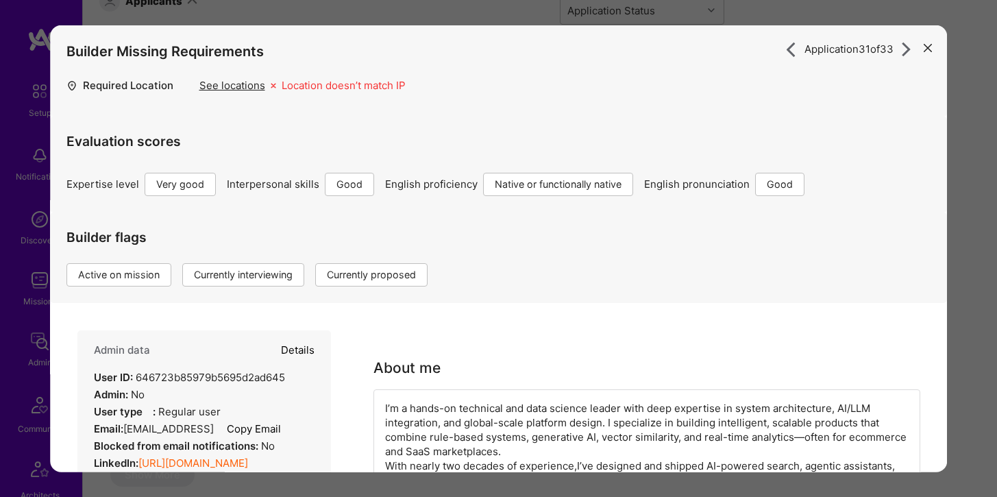
select select "5"
select select "4"
select select "7"
select select "6"
select select "US"
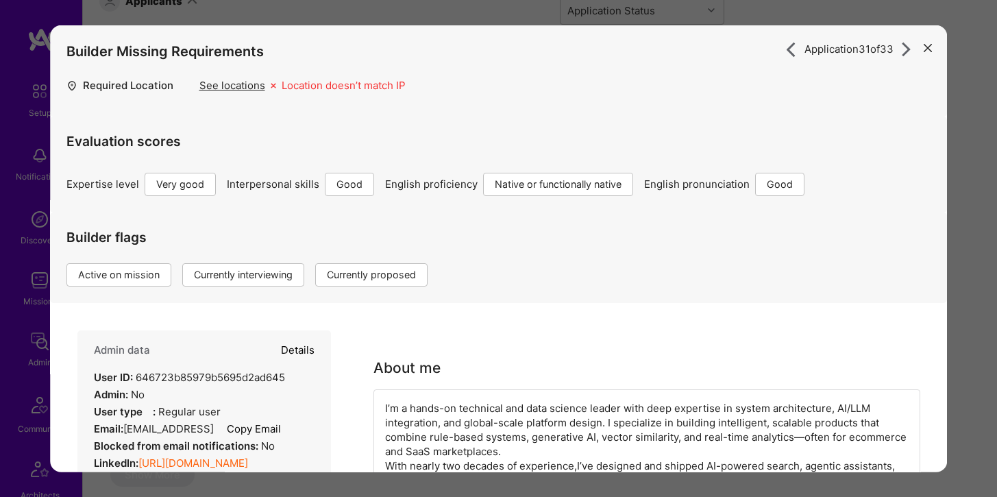
select select "Right Now"
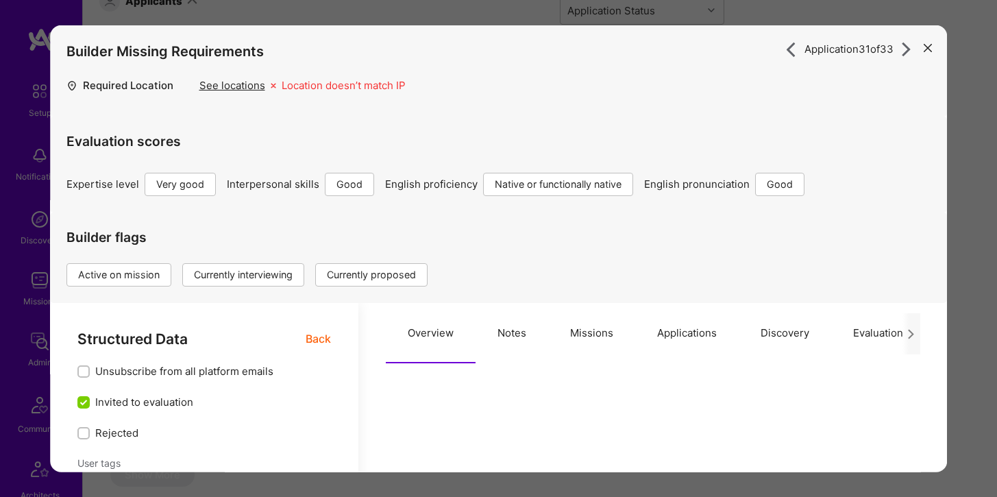
type textarea "x"
click at [662, 338] on button "Applications" at bounding box center [686, 333] width 103 height 60
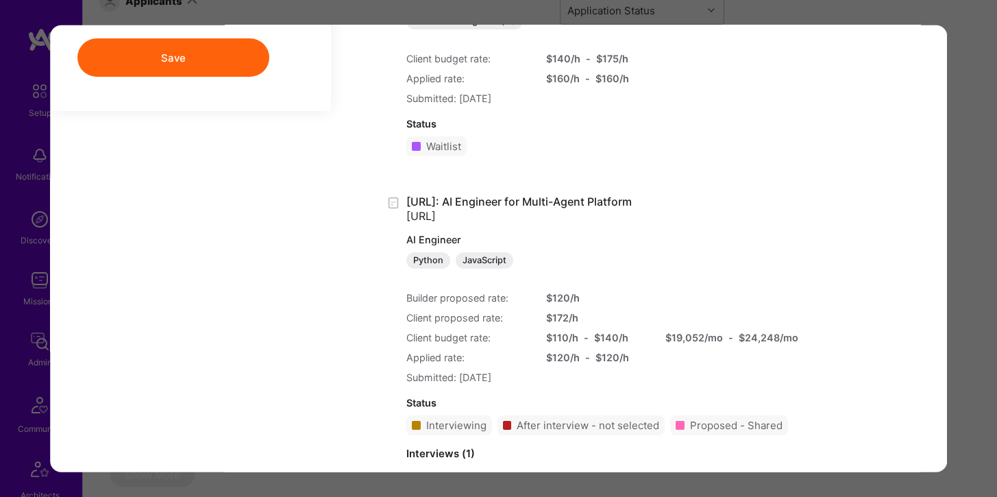
scroll to position [1656, 0]
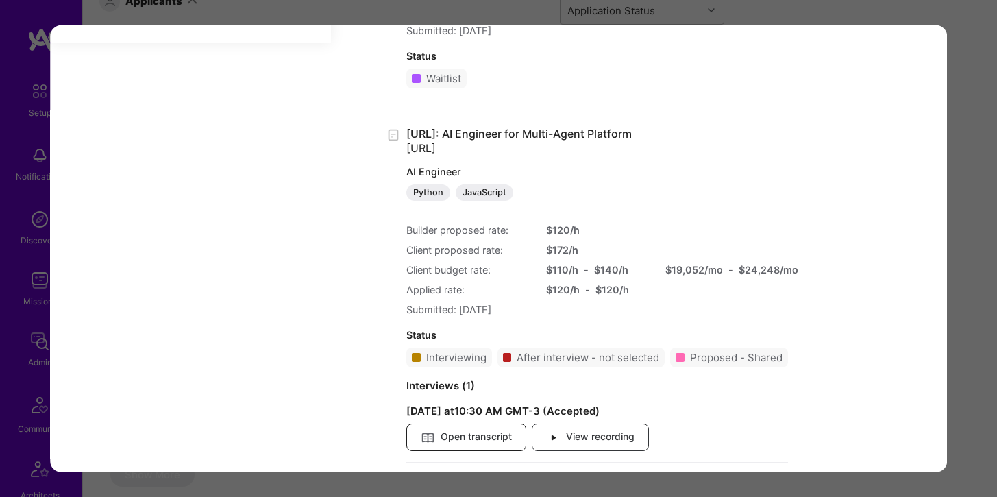
click at [474, 435] on span "Open transcript" at bounding box center [466, 437] width 91 height 15
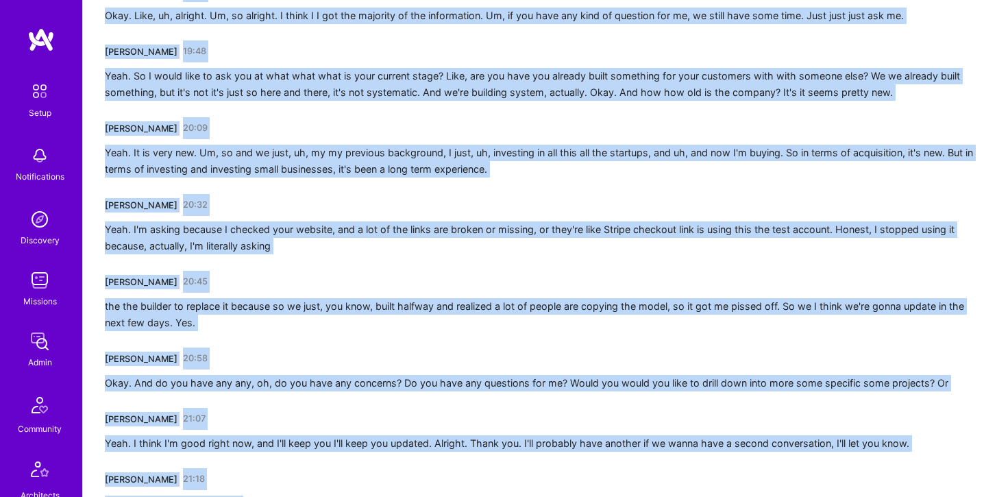
scroll to position [5064, 0]
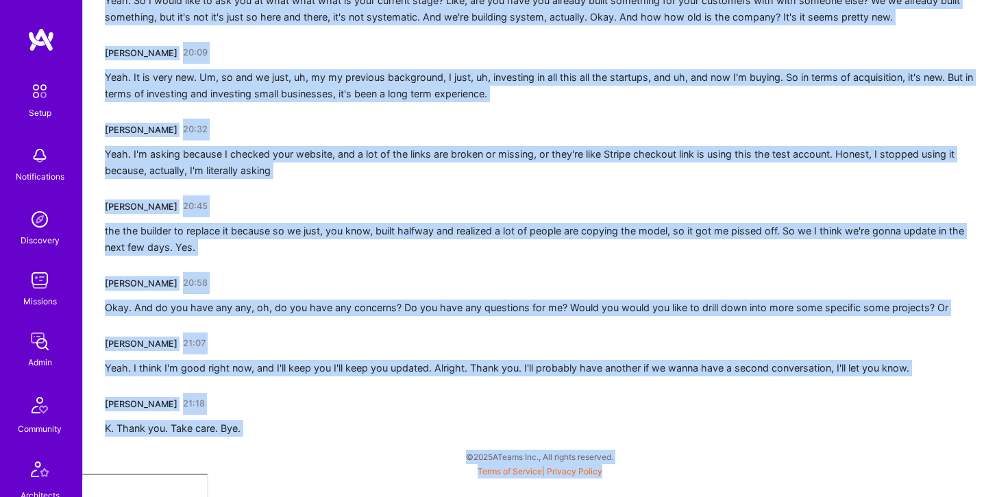
drag, startPoint x: 106, startPoint y: 276, endPoint x: 280, endPoint y: 546, distance: 320.8
copy div "[PERSON_NAME] 00:00 On your side. [PERSON_NAME] 00:02 What's your local time ri…"
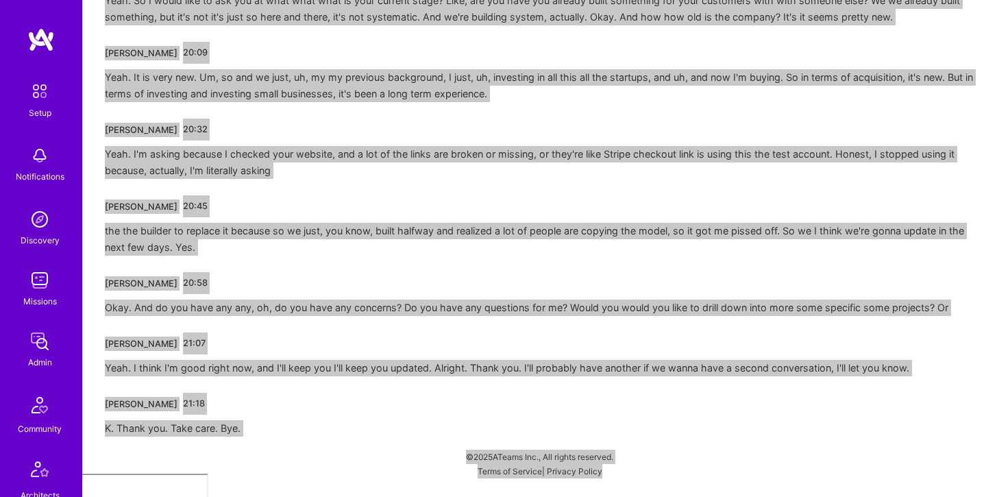
copy div "[PERSON_NAME] 00:00 On your side. [PERSON_NAME] 00:02 What's your local time ri…"
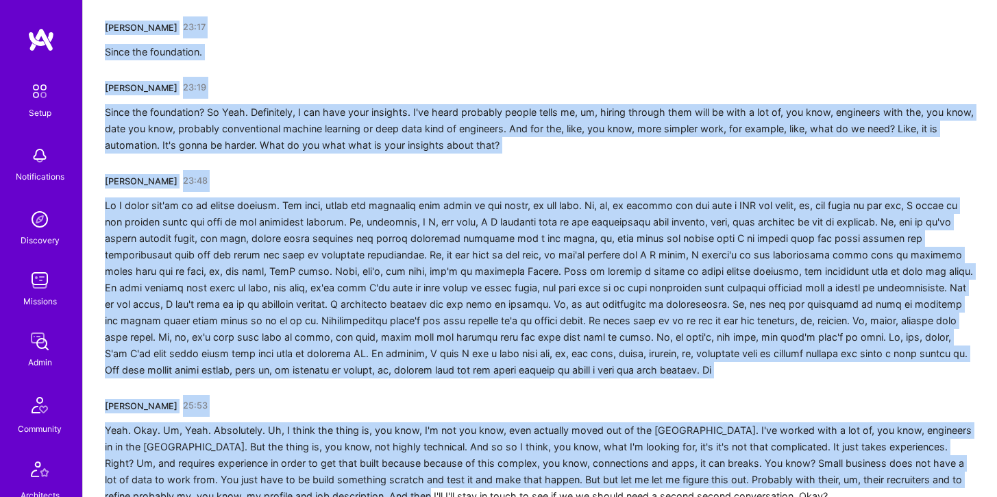
scroll to position [4445, 0]
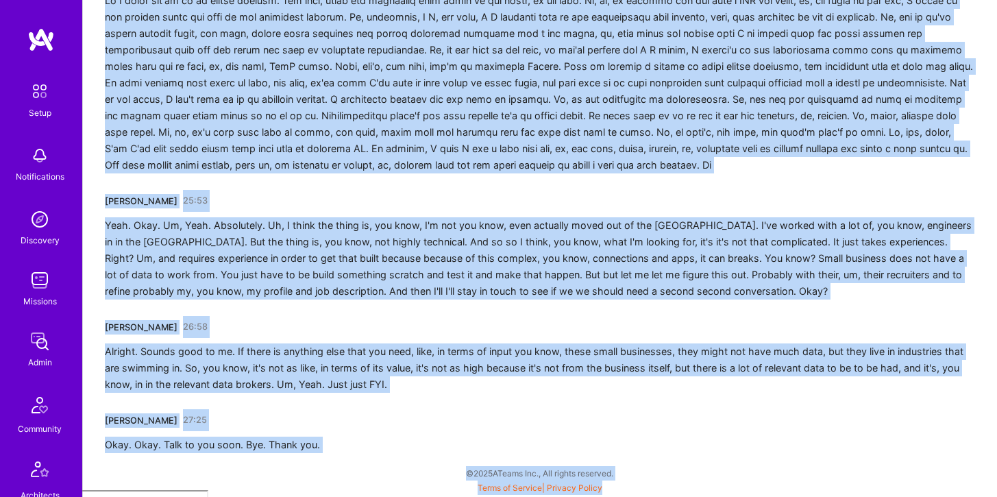
drag, startPoint x: 93, startPoint y: 283, endPoint x: 380, endPoint y: 546, distance: 388.8
copy div "[PERSON_NAME] 00:01 Can you hear me now? [PERSON_NAME] 00:06 Um, let me try to …"
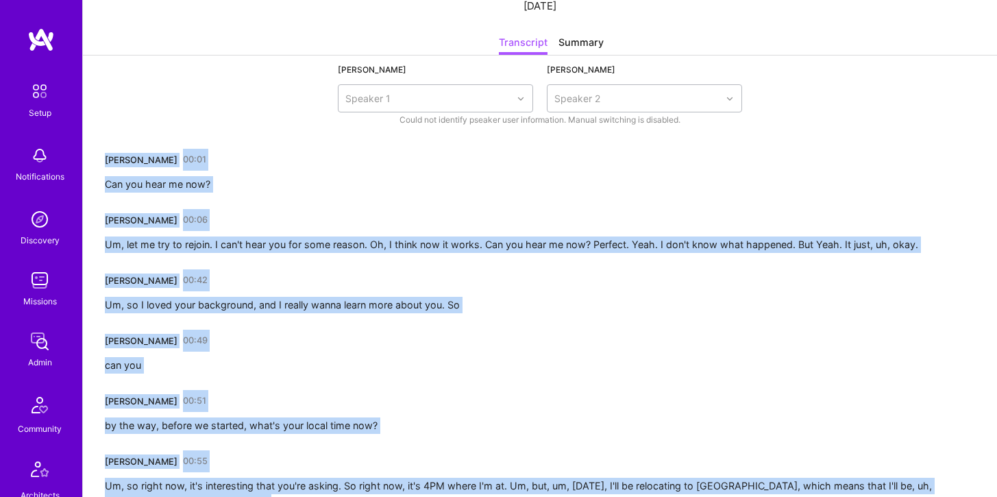
scroll to position [0, 0]
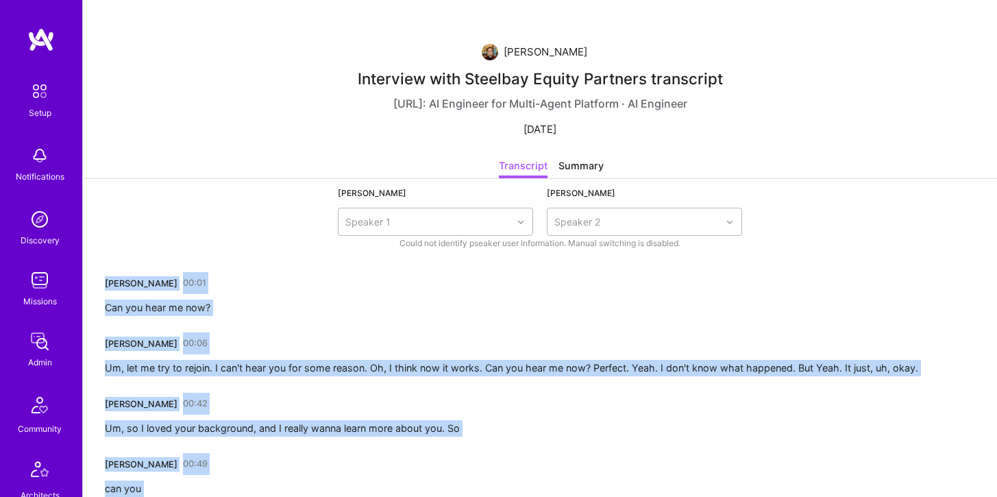
click at [39, 293] on img at bounding box center [39, 279] width 27 height 27
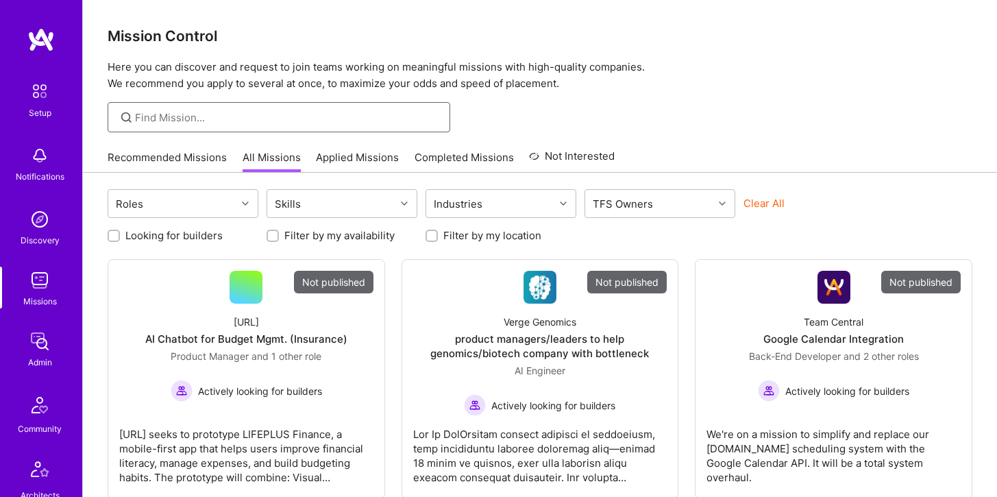
click at [251, 123] on input at bounding box center [287, 117] width 305 height 14
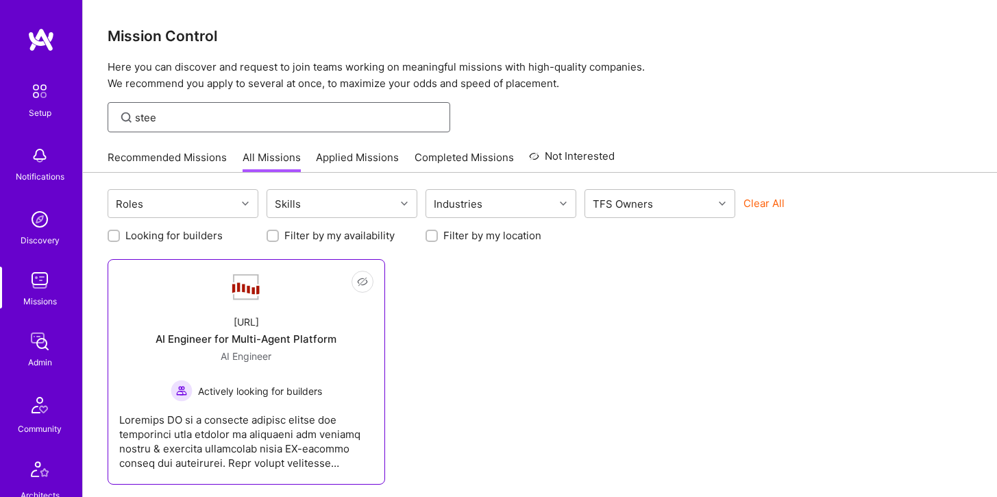
type input "stee"
click at [235, 398] on div "Actively looking for builders" at bounding box center [246, 391] width 151 height 22
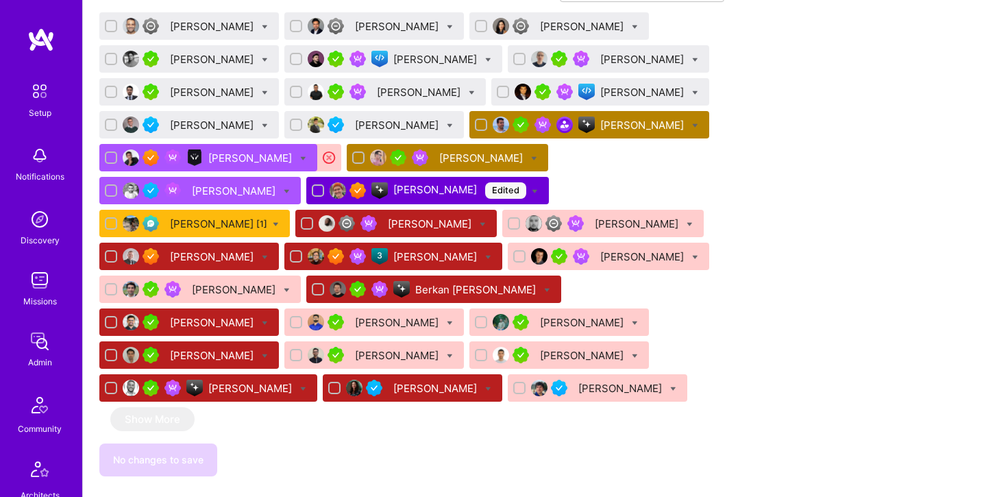
scroll to position [952, 0]
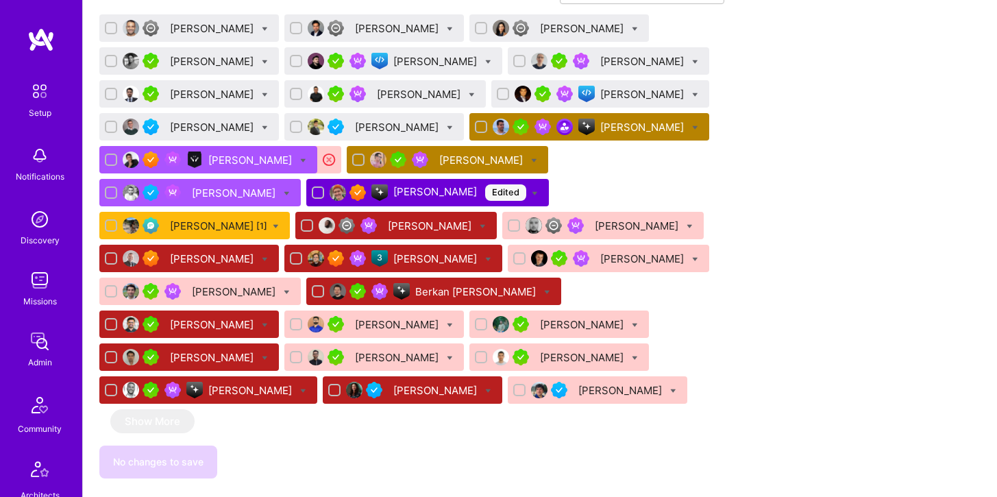
click at [393, 251] on div "[PERSON_NAME]" at bounding box center [436, 258] width 86 height 14
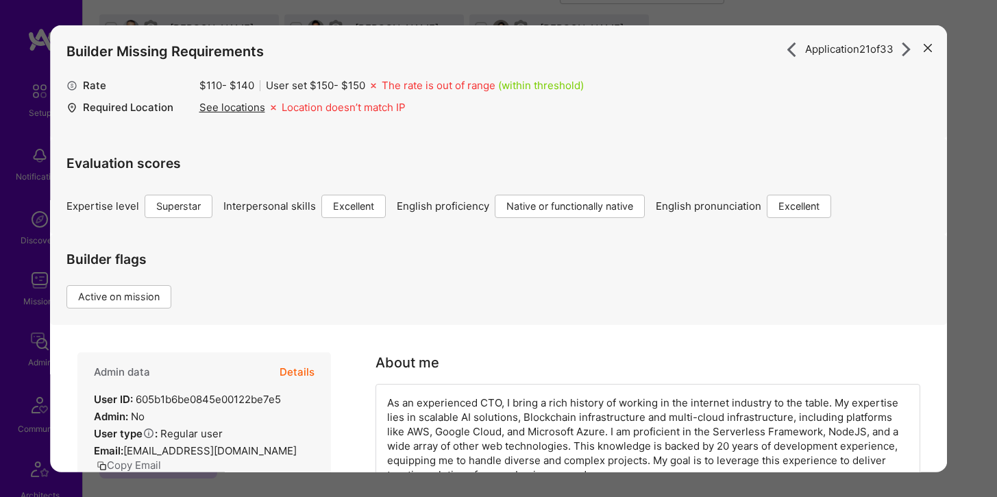
scroll to position [55, 0]
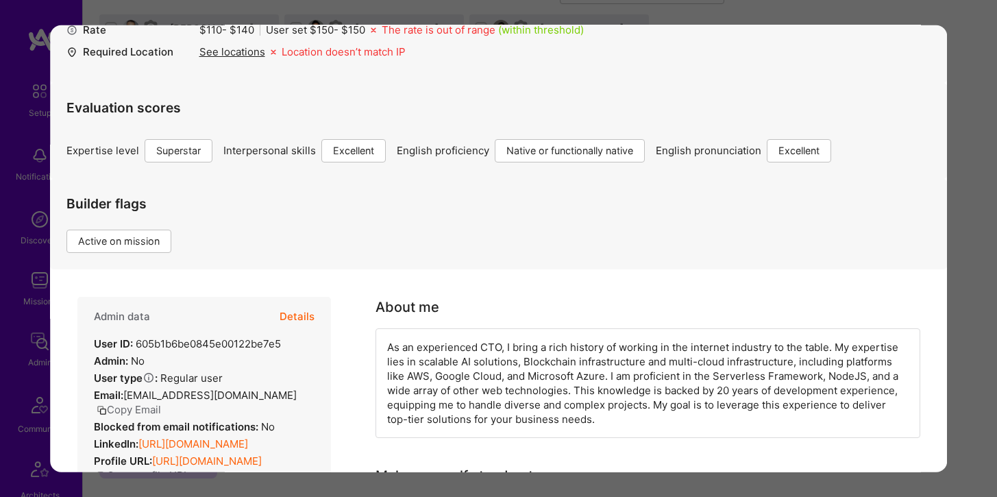
click at [309, 313] on button "Details" at bounding box center [297, 317] width 35 height 40
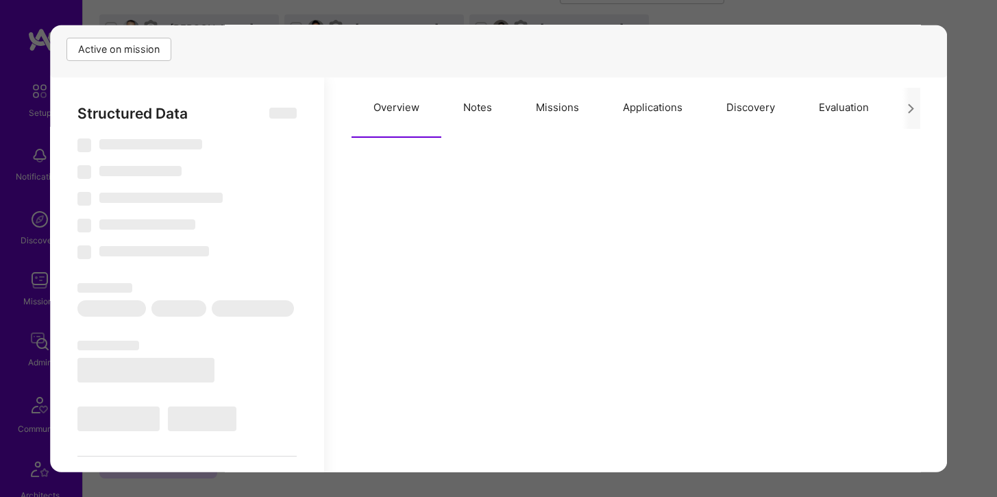
scroll to position [248, 0]
click at [732, 101] on button "Discovery" at bounding box center [750, 107] width 92 height 60
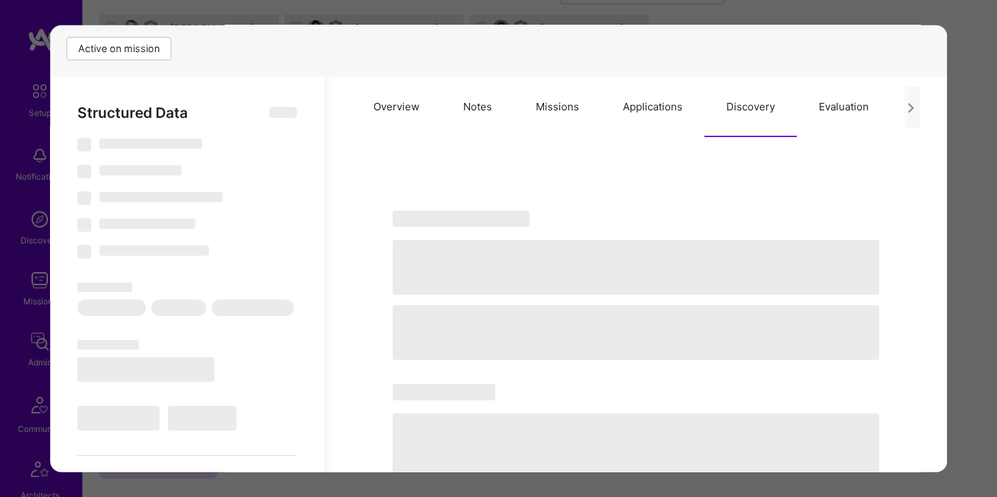
click at [635, 110] on button "Applications" at bounding box center [652, 107] width 103 height 60
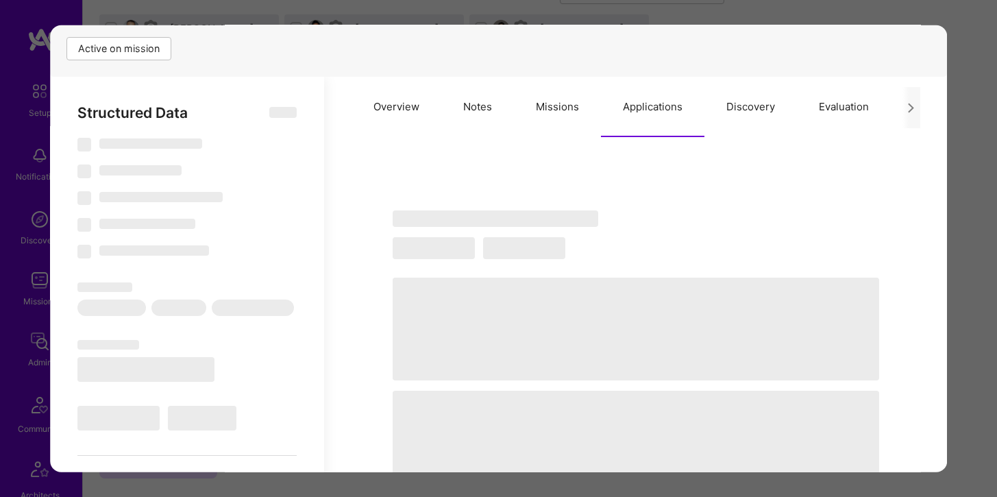
click at [548, 109] on button "Missions" at bounding box center [557, 107] width 87 height 60
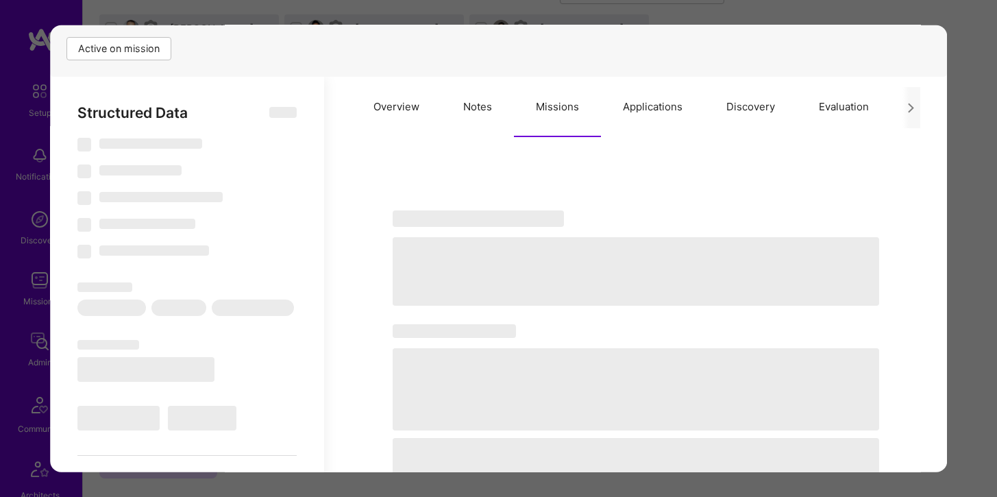
click at [453, 110] on button "Notes" at bounding box center [477, 107] width 73 height 60
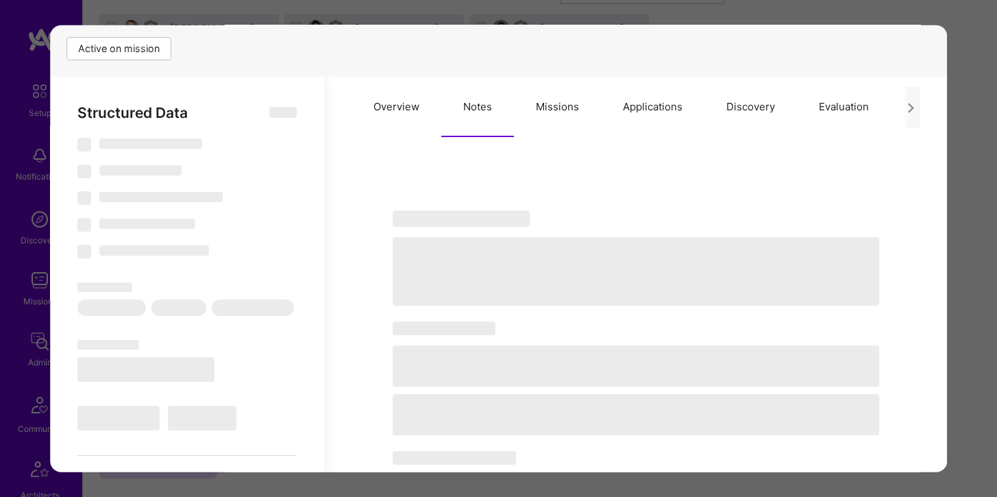
select select "Right Now"
select select "7"
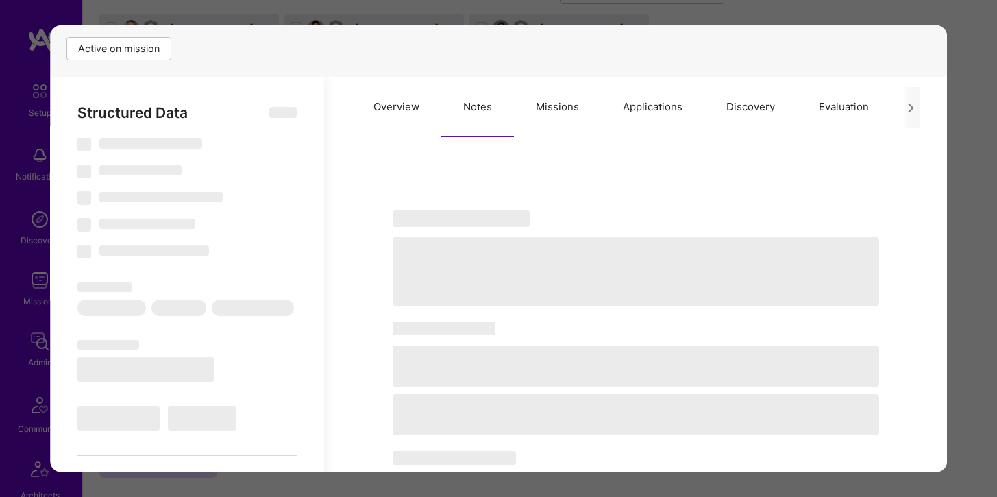
select select "US"
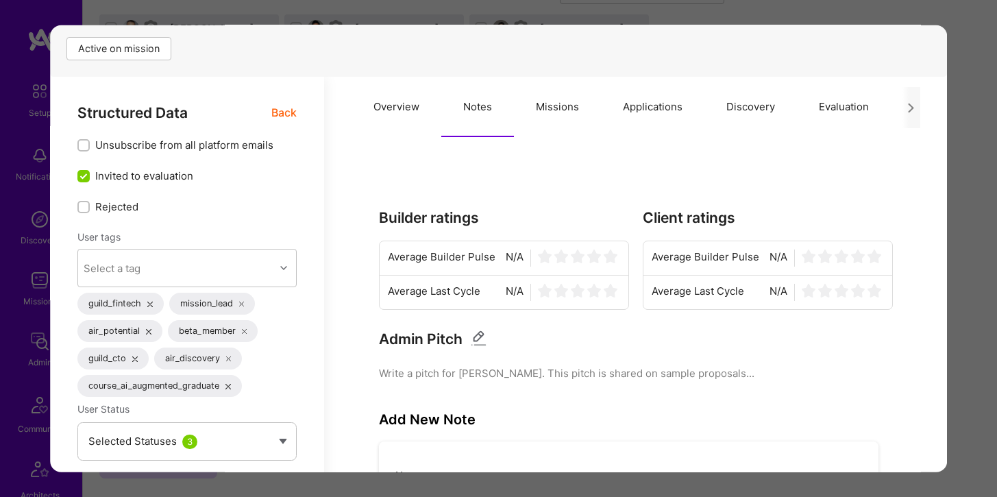
click at [560, 106] on button "Missions" at bounding box center [557, 107] width 87 height 60
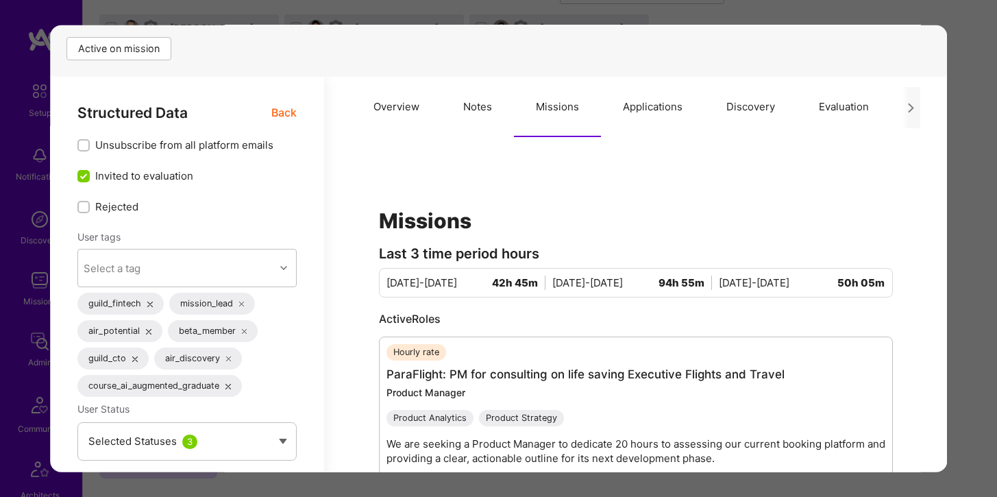
click at [641, 103] on button "Applications" at bounding box center [652, 107] width 103 height 60
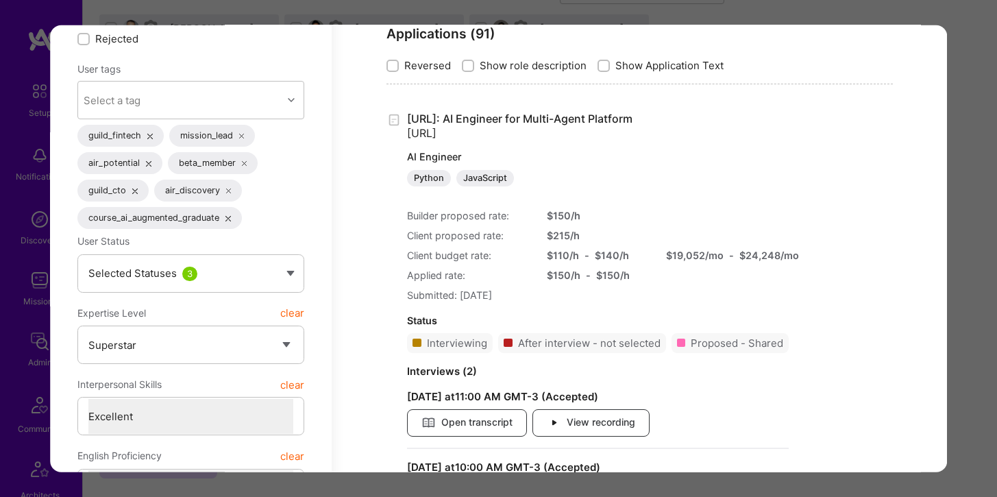
scroll to position [459, 0]
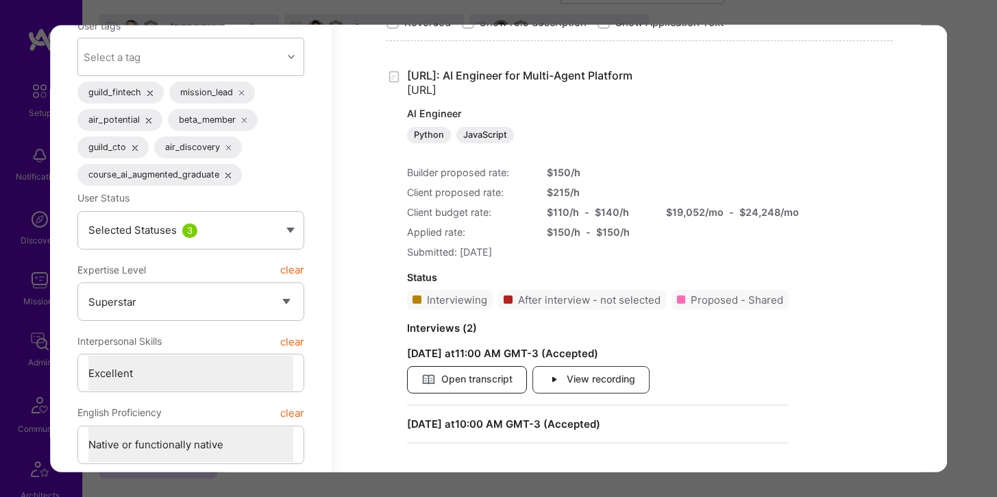
click at [481, 376] on span "Open transcript" at bounding box center [466, 378] width 91 height 15
click at [295, 13] on div "Application 21 of 33 Builder Missing Requirements Rate $ 110 - $ 140 User set $…" at bounding box center [498, 248] width 997 height 497
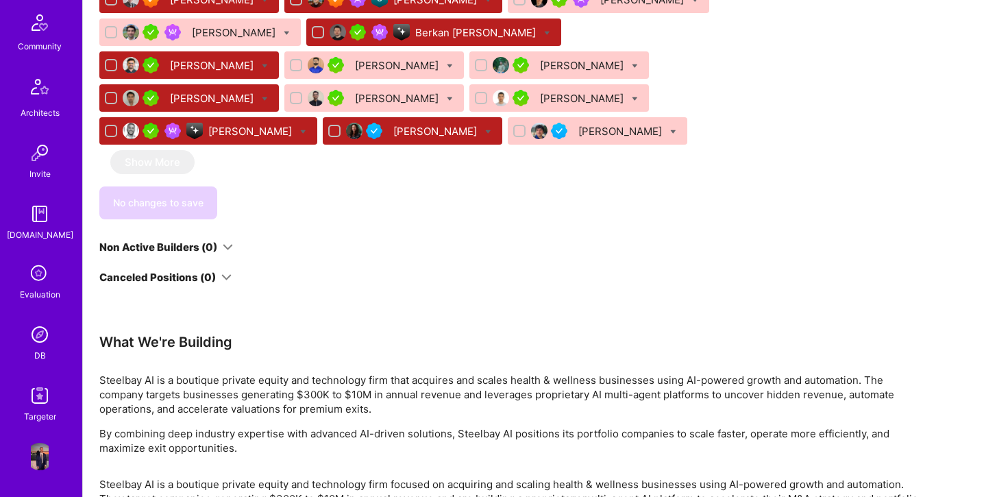
scroll to position [1218, 0]
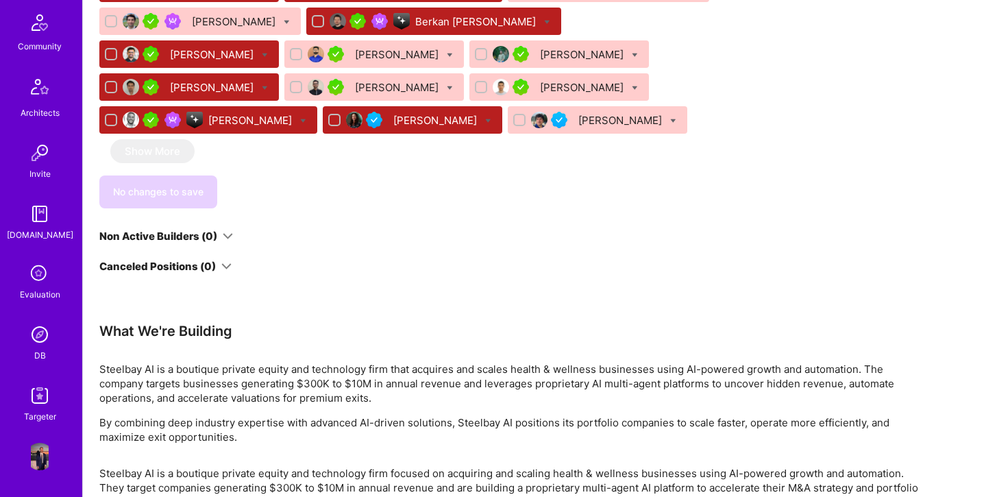
click at [46, 325] on img at bounding box center [39, 334] width 27 height 27
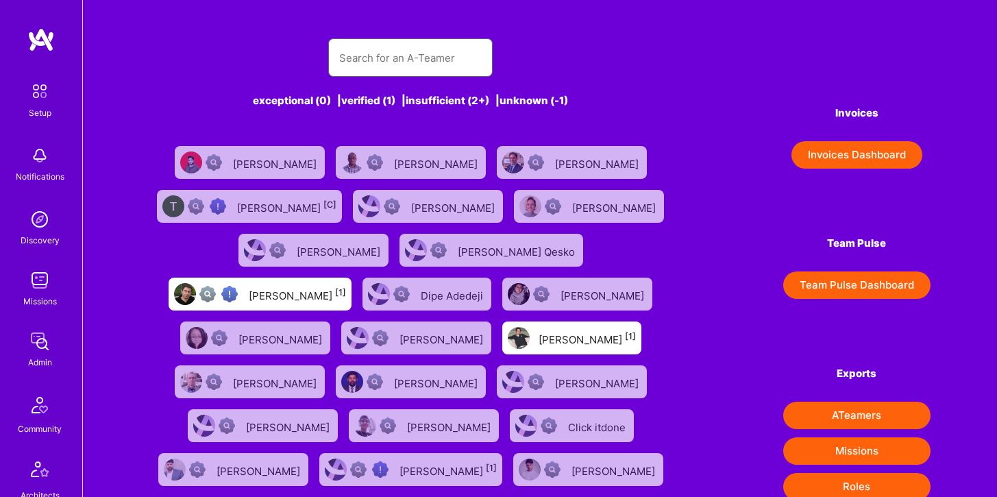
click at [390, 53] on input "text" at bounding box center [410, 57] width 142 height 35
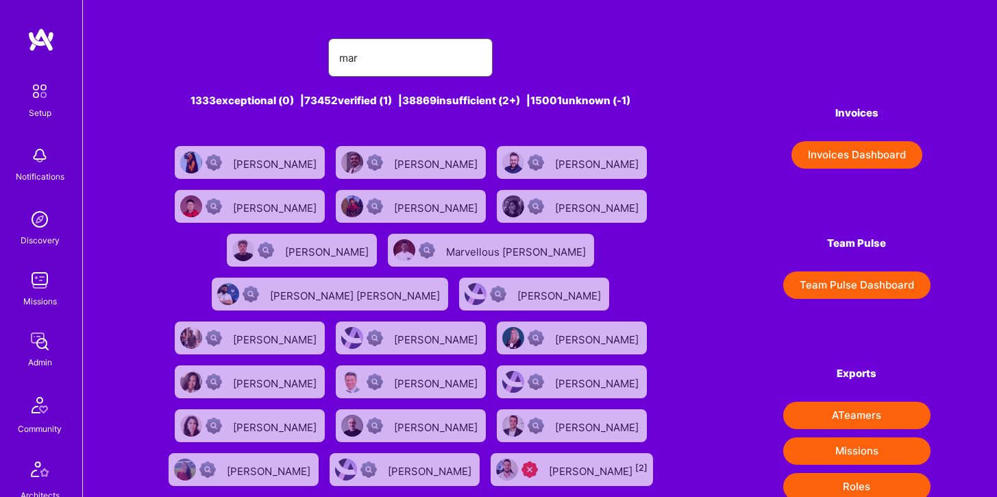
type input "marhaf"
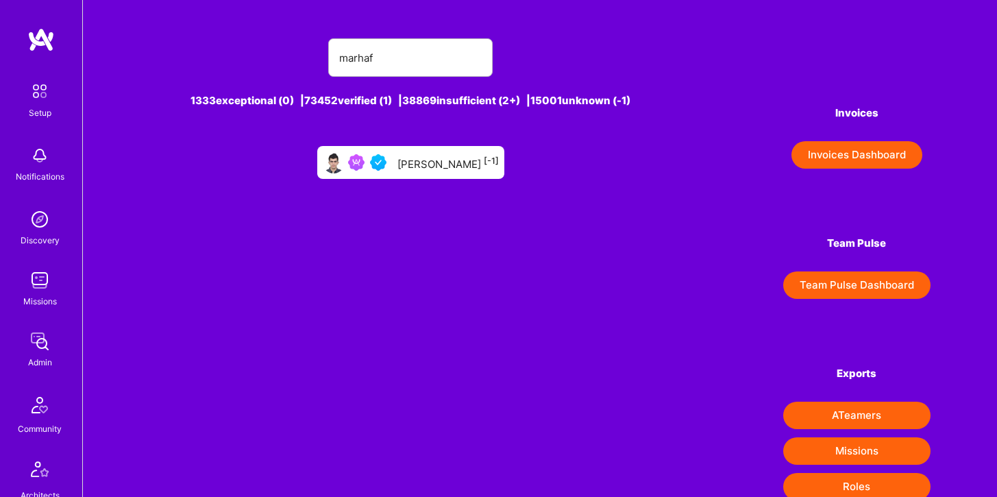
click at [403, 158] on div "Marhaf Chamie [-1]" at bounding box center [447, 162] width 101 height 18
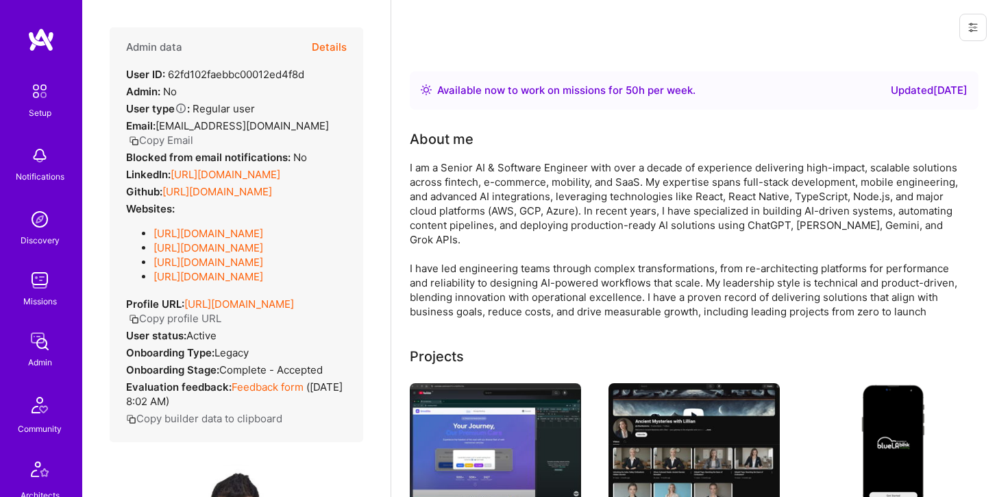
click at [341, 51] on button "Details" at bounding box center [329, 47] width 35 height 40
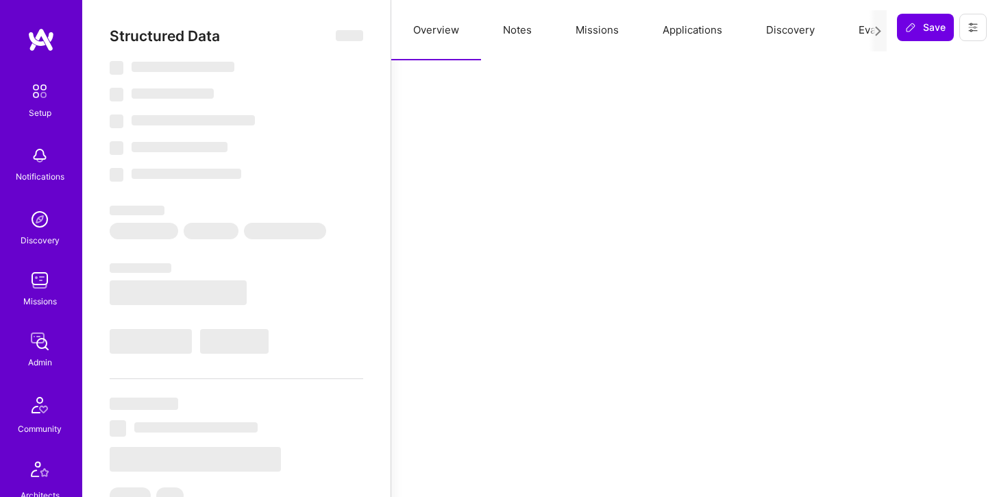
type textarea "x"
select select "Right Now"
select select "4"
select select "7"
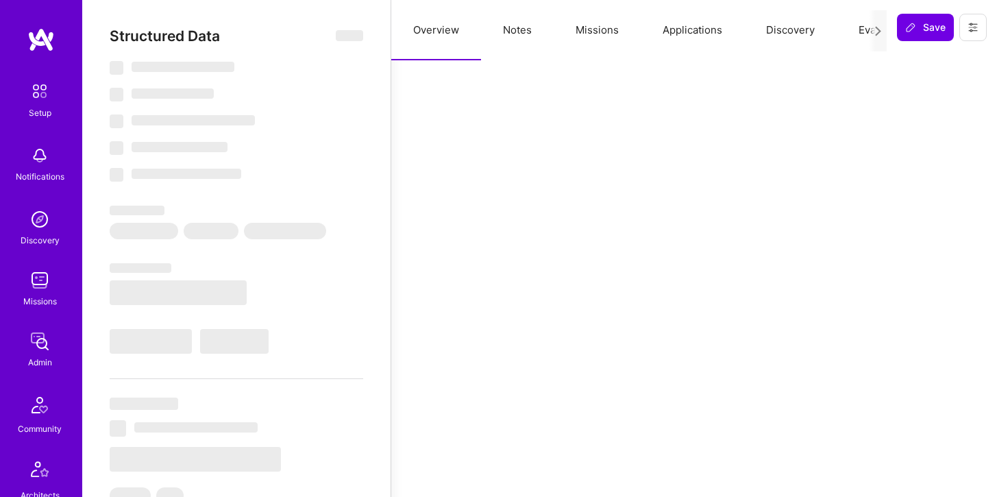
select select "7"
select select "AE"
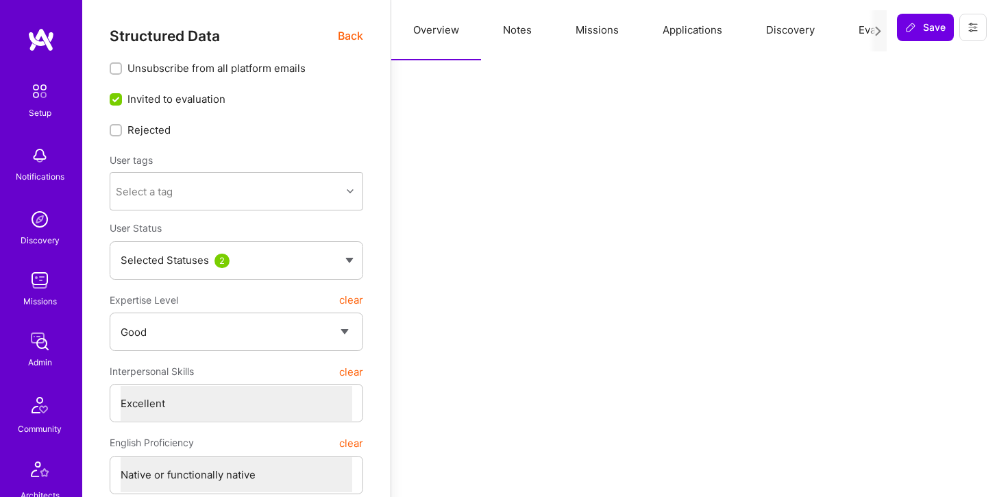
click at [593, 23] on button "Missions" at bounding box center [597, 30] width 87 height 60
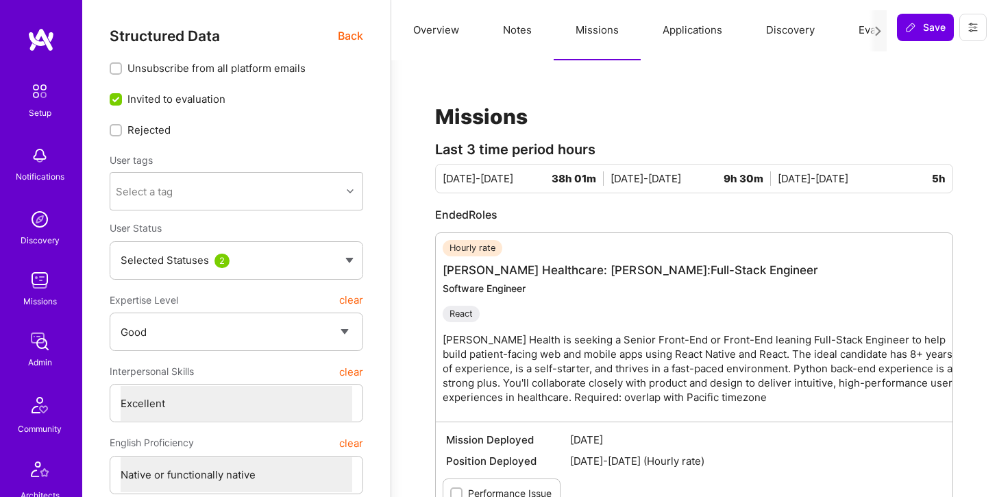
click at [667, 36] on button "Applications" at bounding box center [692, 30] width 103 height 60
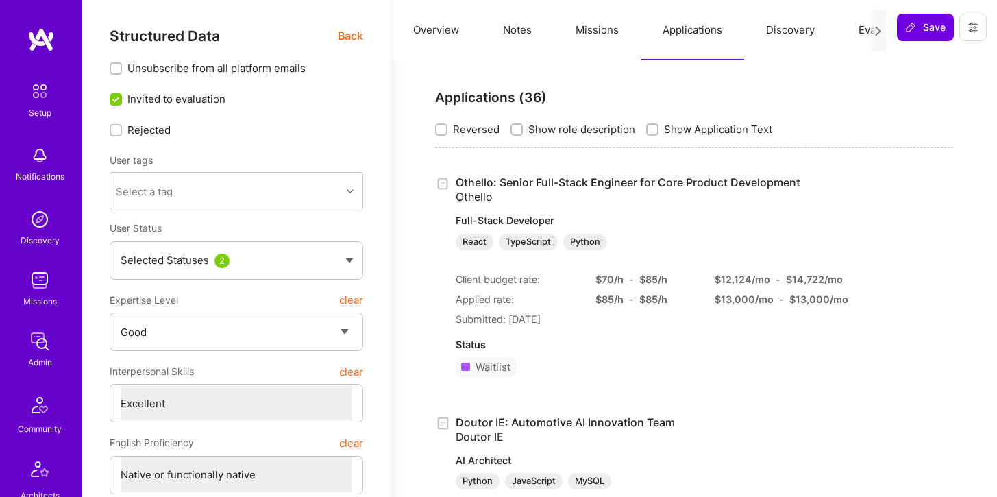
click at [40, 280] on img at bounding box center [39, 279] width 27 height 27
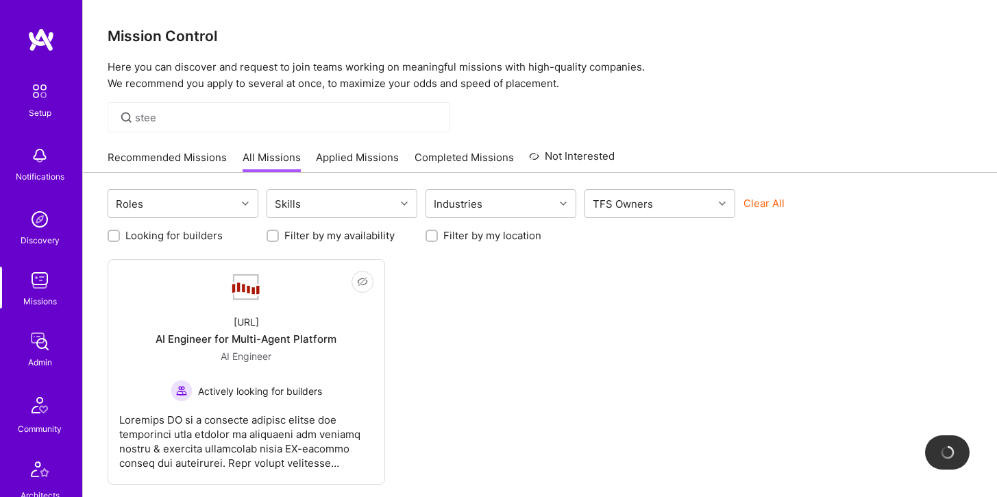
click at [258, 96] on div "Mission Control Here you can discover and request to join teams working on mean…" at bounding box center [540, 285] width 914 height 570
click at [214, 119] on input "stee" at bounding box center [287, 117] width 305 height 14
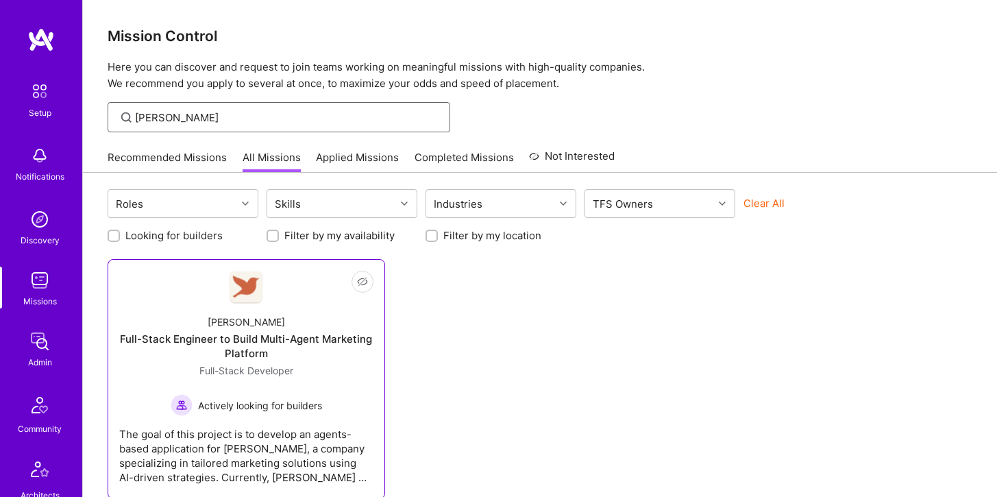
type input "Roby"
click at [236, 334] on div "Full-Stack Engineer to Build Multi-Agent Marketing Platform" at bounding box center [246, 346] width 254 height 29
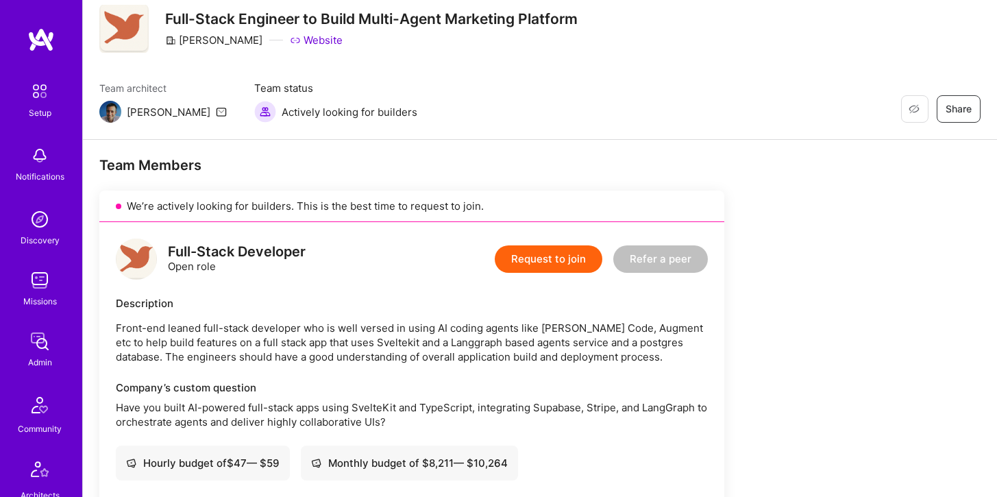
scroll to position [99, 0]
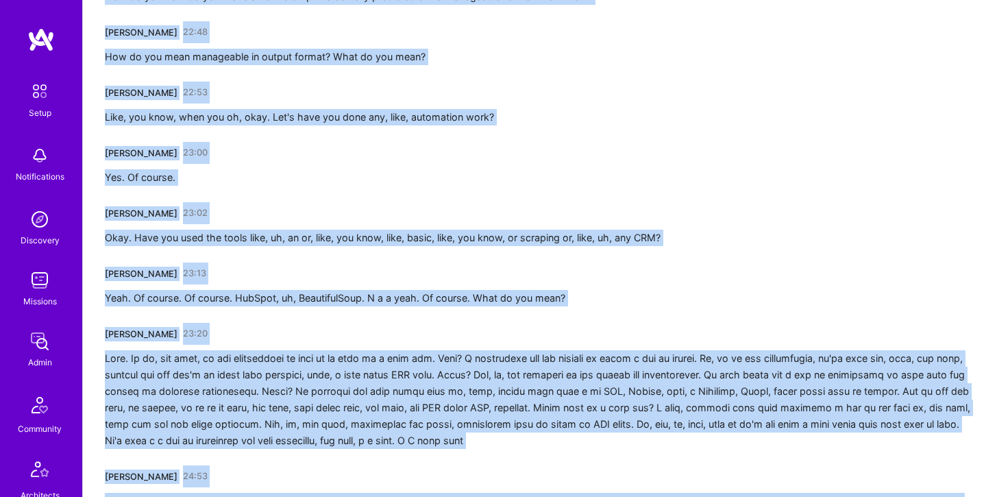
scroll to position [3617, 0]
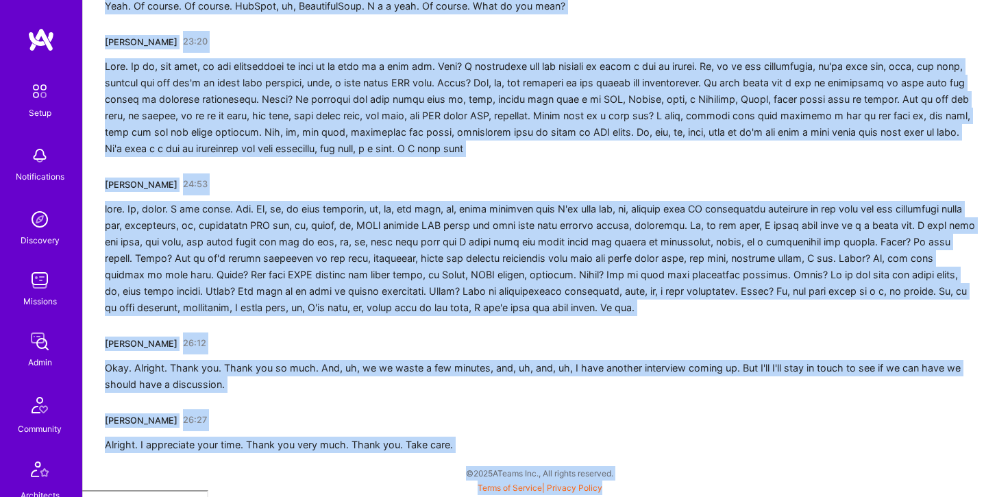
drag, startPoint x: 101, startPoint y: 280, endPoint x: 517, endPoint y: 546, distance: 493.9
copy div "[PERSON_NAME] 00:06 Hey, Tamir. What's going on? Why my camera is not coming up…"
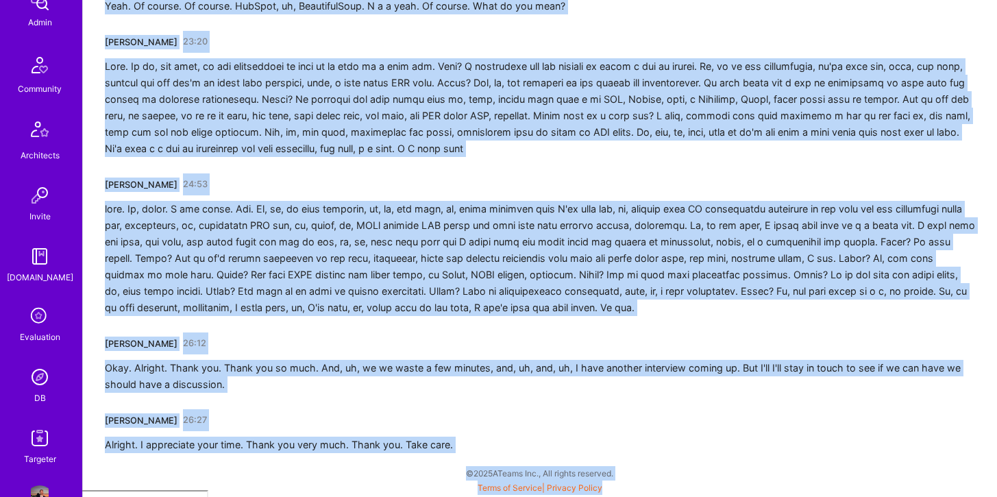
scroll to position [382, 0]
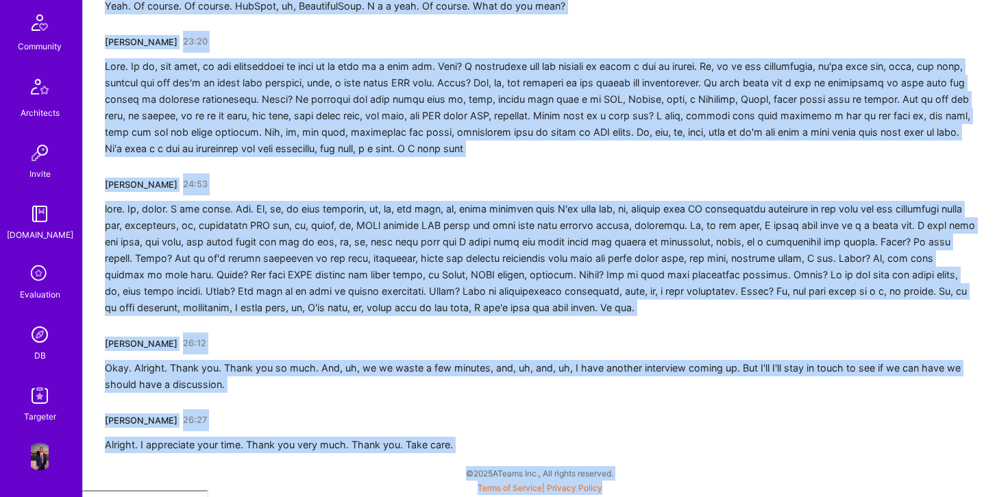
click at [42, 332] on img at bounding box center [39, 334] width 27 height 27
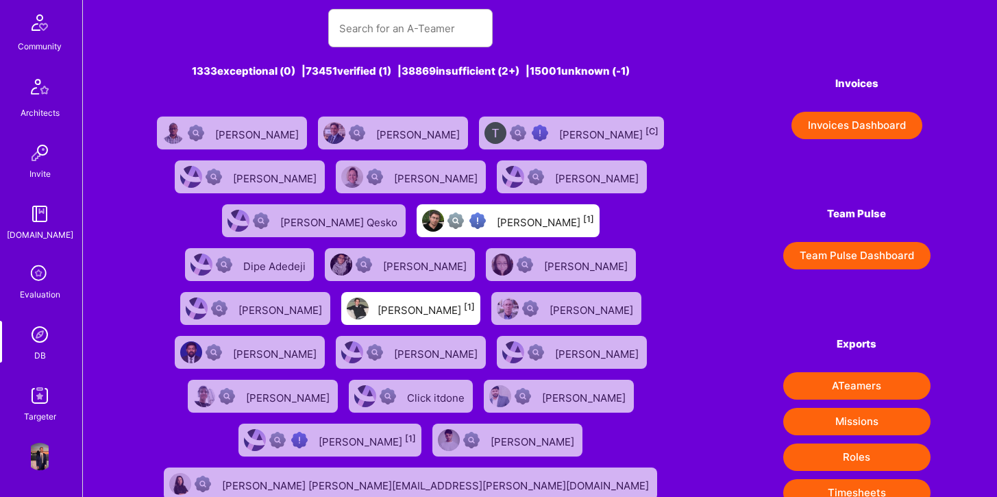
scroll to position [32, 0]
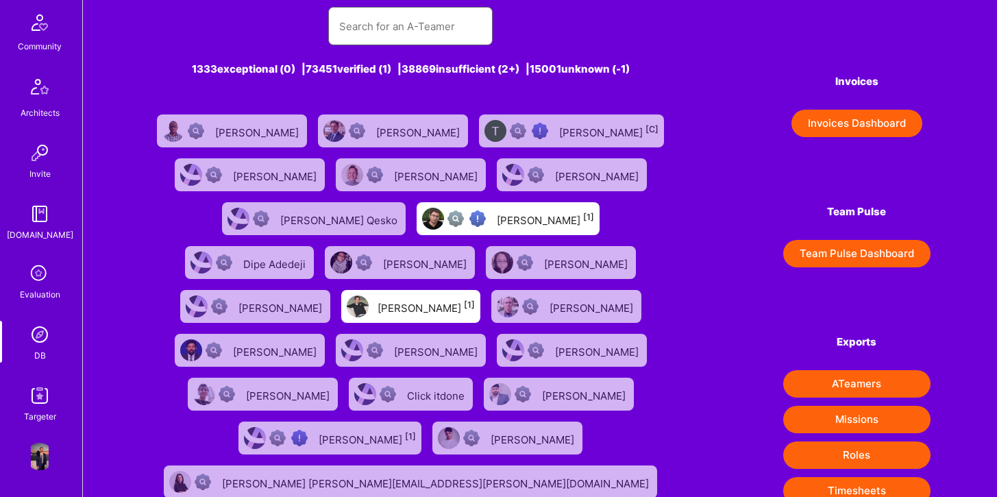
click at [396, 27] on input "text" at bounding box center [410, 26] width 142 height 35
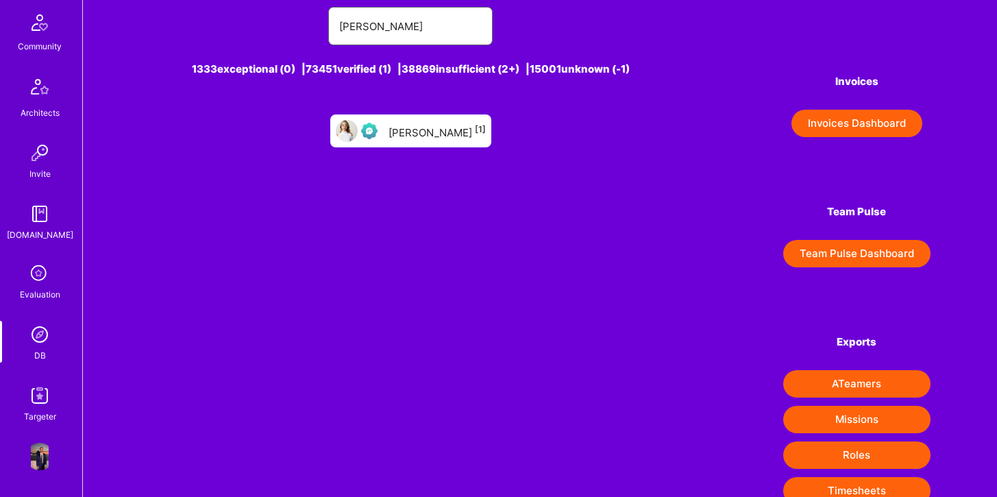
type input "kristal"
click at [427, 143] on div "Krista Rime [1]" at bounding box center [410, 130] width 161 height 33
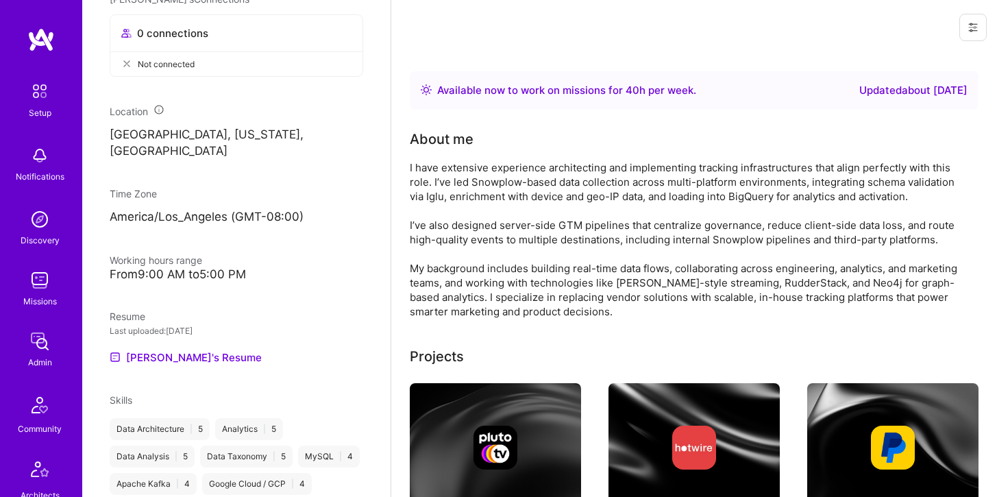
scroll to position [827, 0]
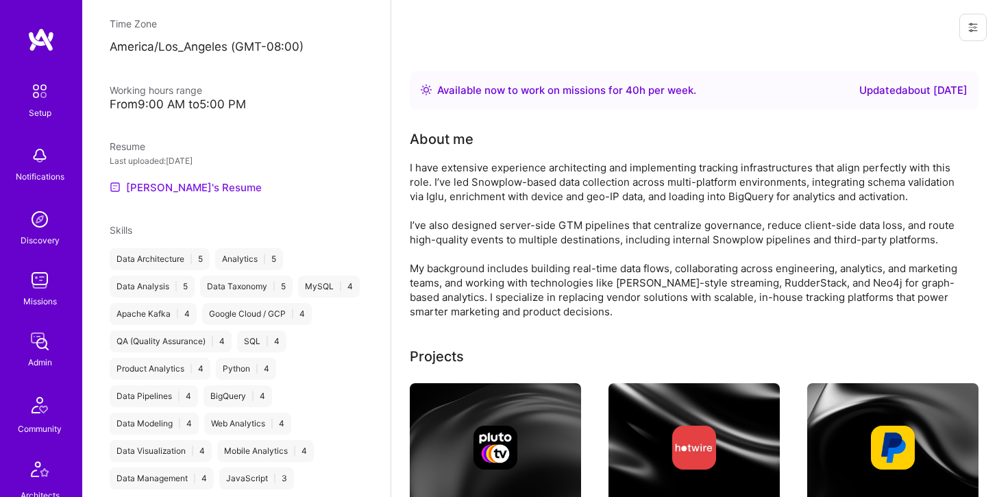
click at [187, 184] on link "Krista's Resume" at bounding box center [186, 187] width 152 height 16
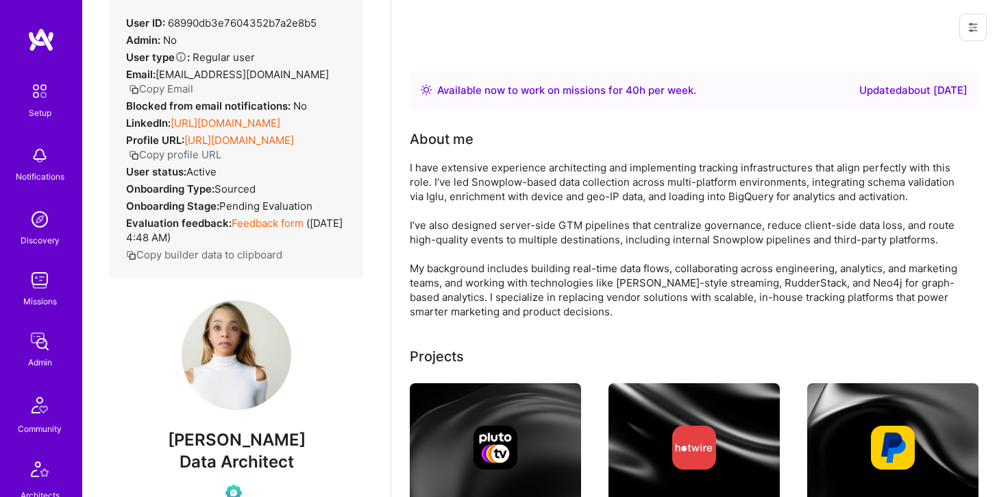
scroll to position [0, 0]
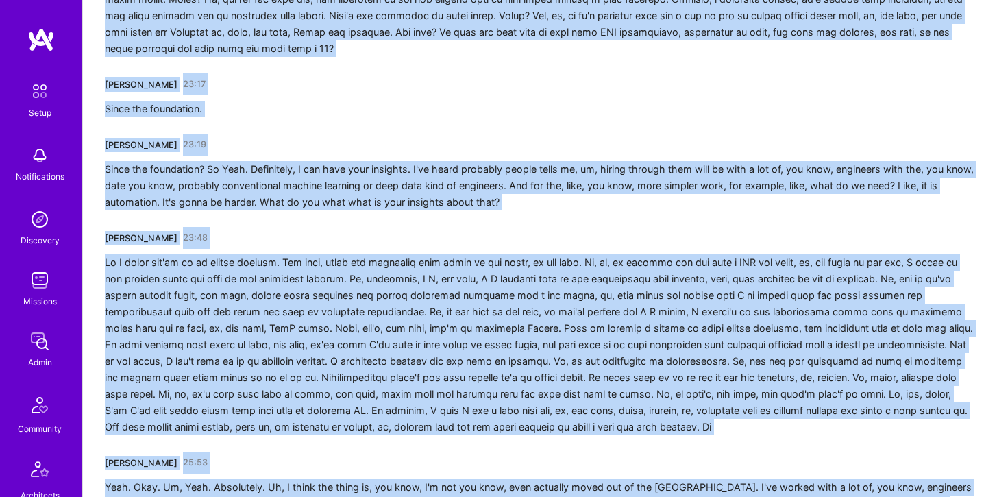
scroll to position [4445, 0]
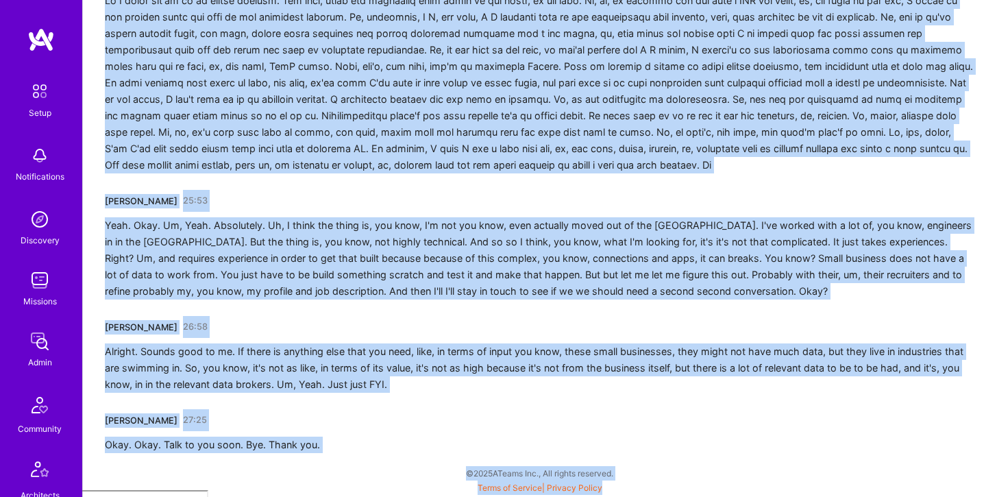
drag, startPoint x: 99, startPoint y: 280, endPoint x: 465, endPoint y: 546, distance: 452.6
copy div "[PERSON_NAME] 00:01 Can you hear me now? [PERSON_NAME] 00:06 Um, let me try to …"
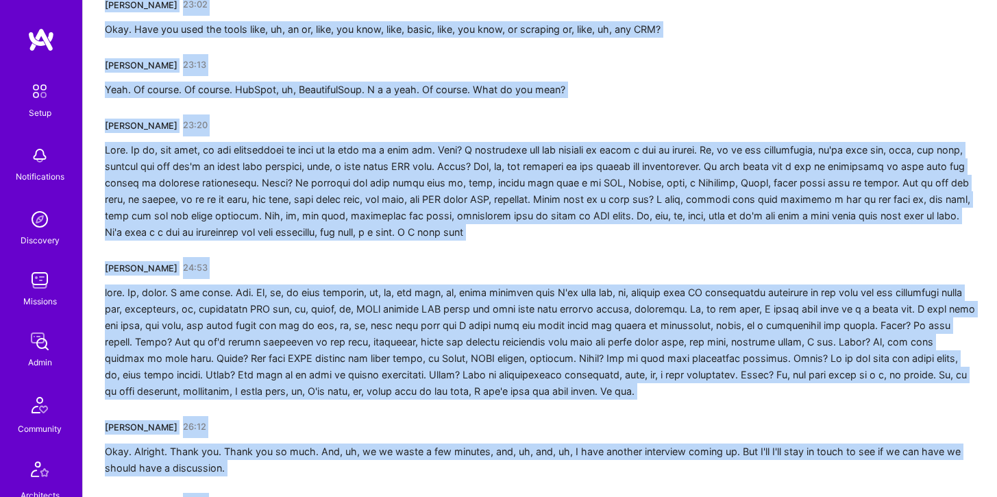
scroll to position [3617, 0]
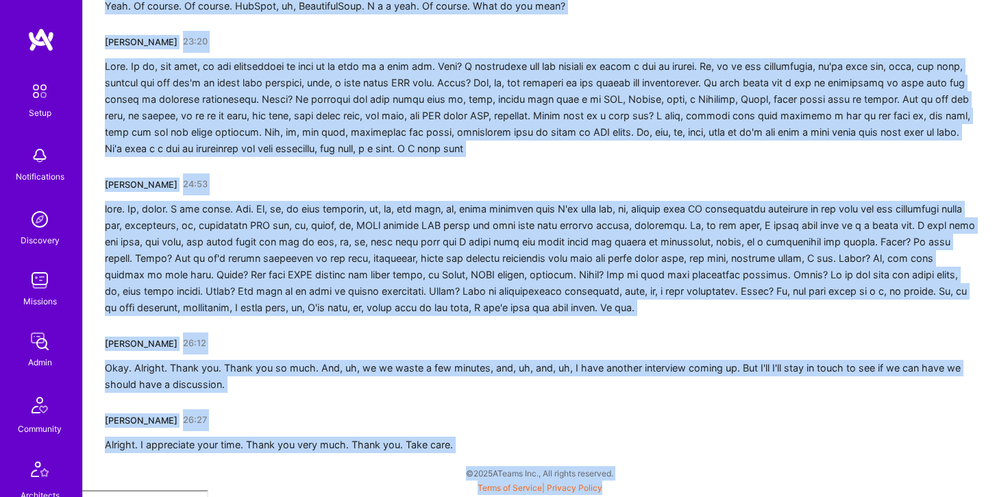
drag, startPoint x: 99, startPoint y: 277, endPoint x: 312, endPoint y: 546, distance: 343.3
copy div "[PERSON_NAME] 00:06 Hey, Tamir. What's going on? Why my camera is not coming up…"
